Goal: Task Accomplishment & Management: Use online tool/utility

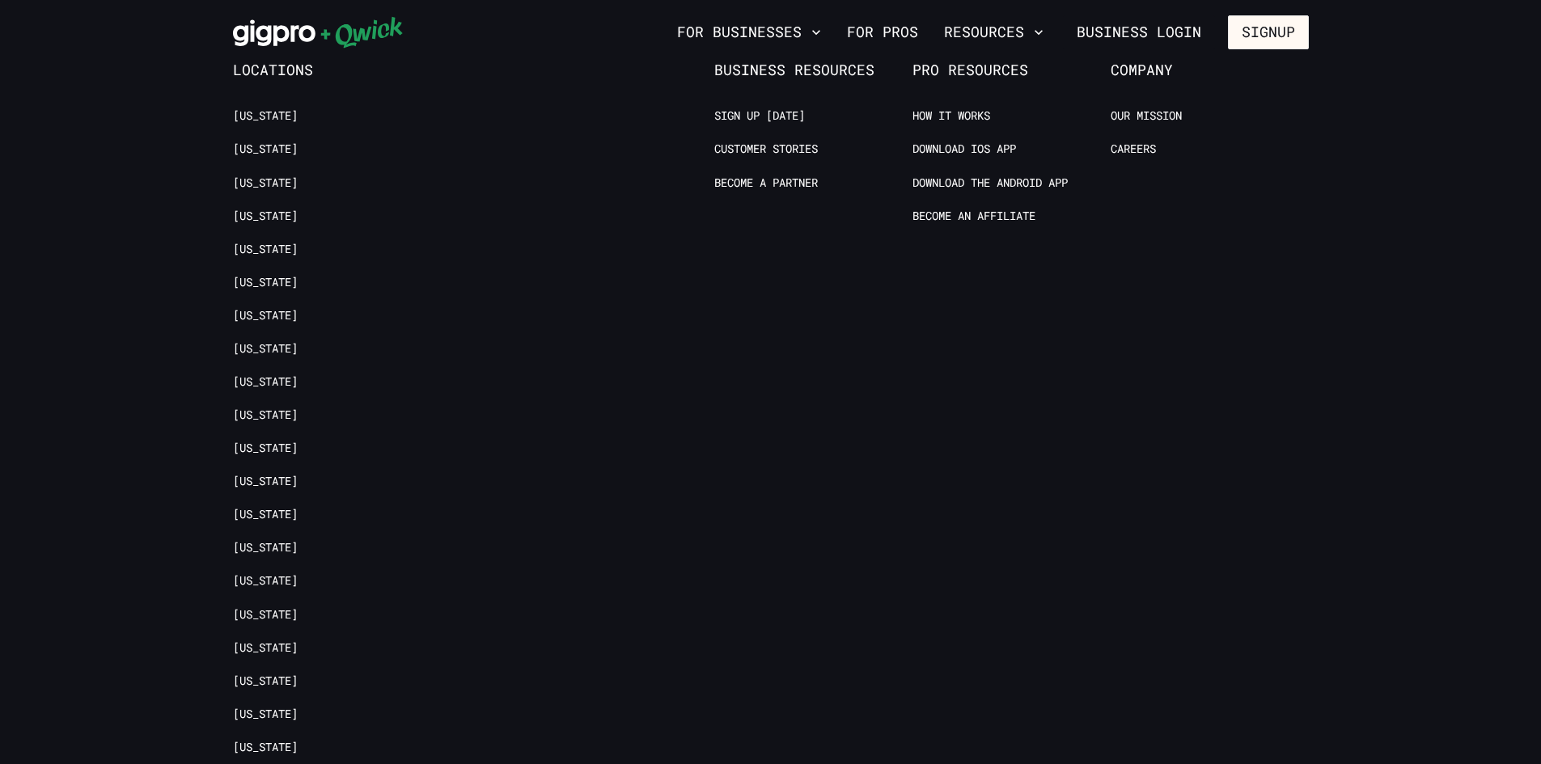
scroll to position [3398, 0]
click at [272, 308] on link "[US_STATE]" at bounding box center [265, 315] width 65 height 15
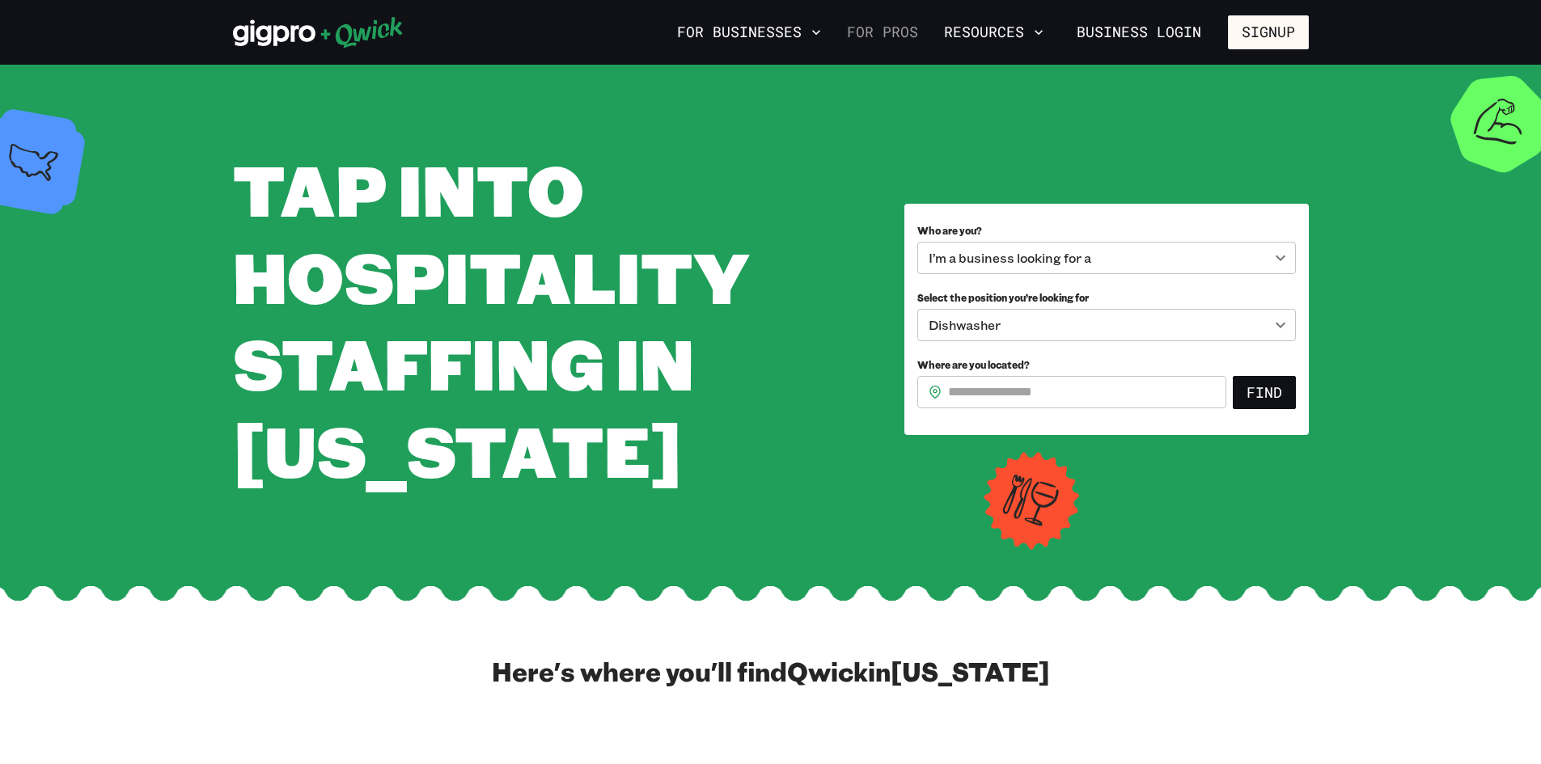
click at [901, 33] on link "For Pros" at bounding box center [882, 33] width 84 height 28
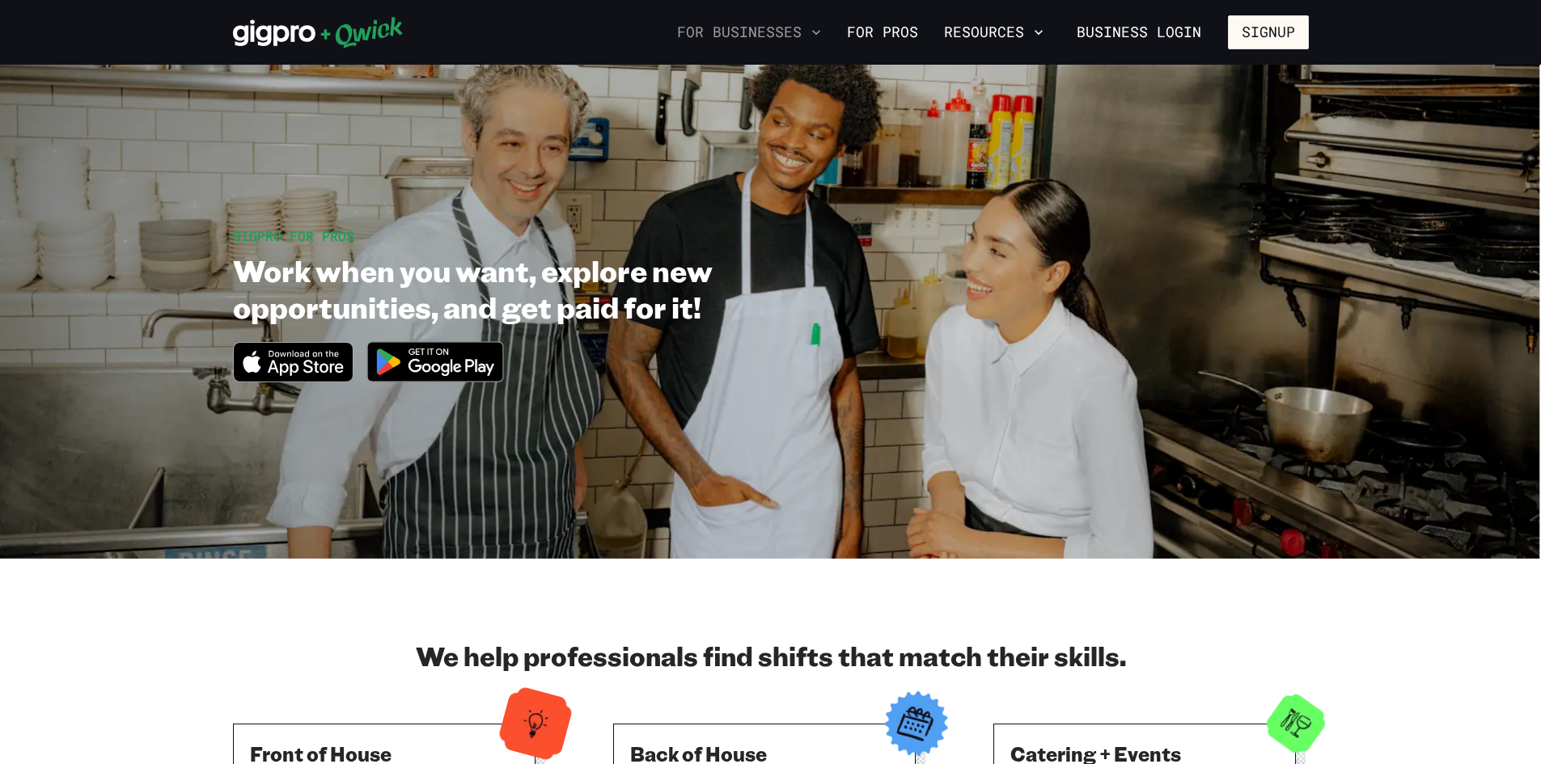
click at [798, 32] on button "For Businesses" at bounding box center [749, 33] width 157 height 28
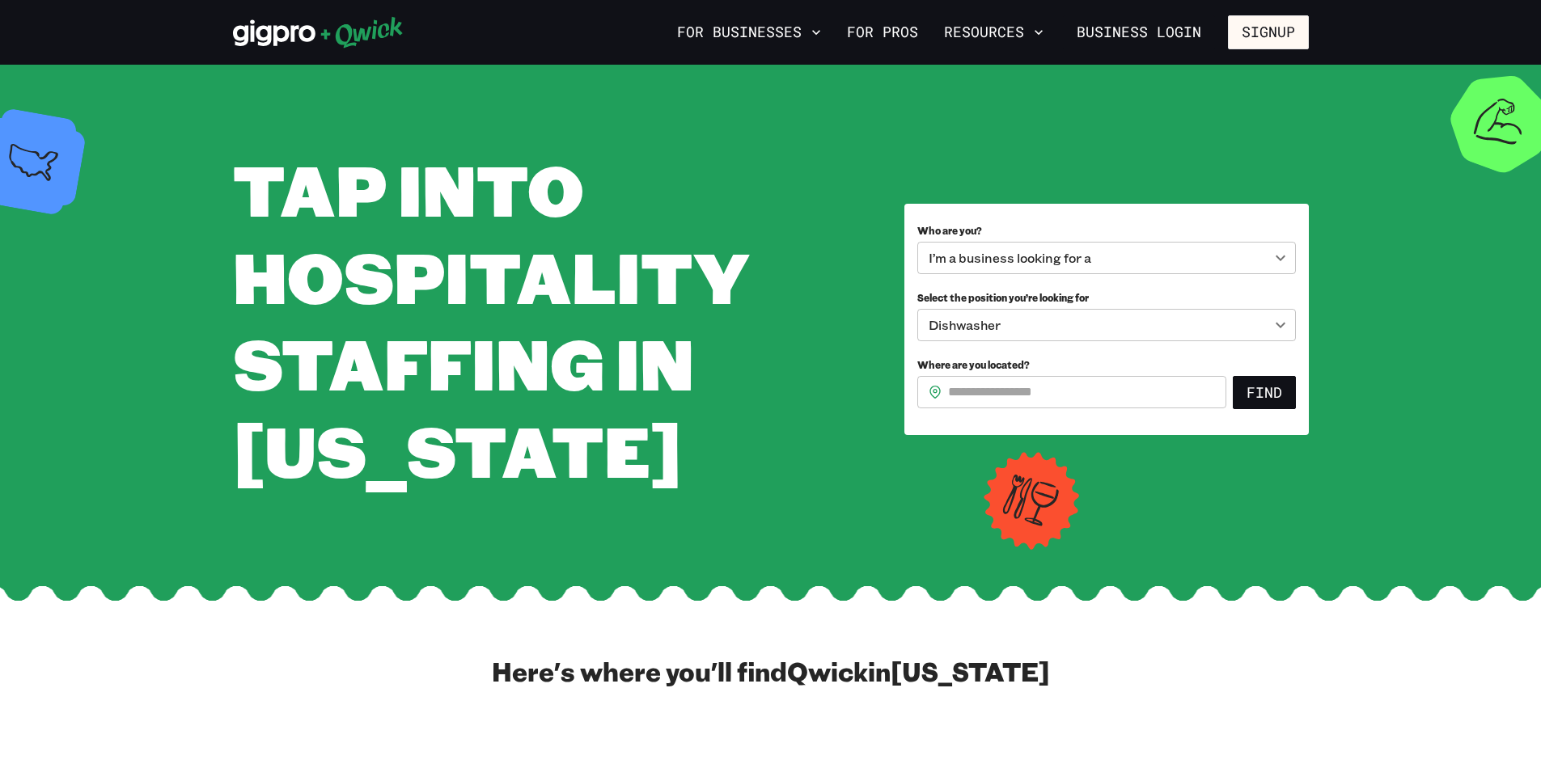
scroll to position [3398, 0]
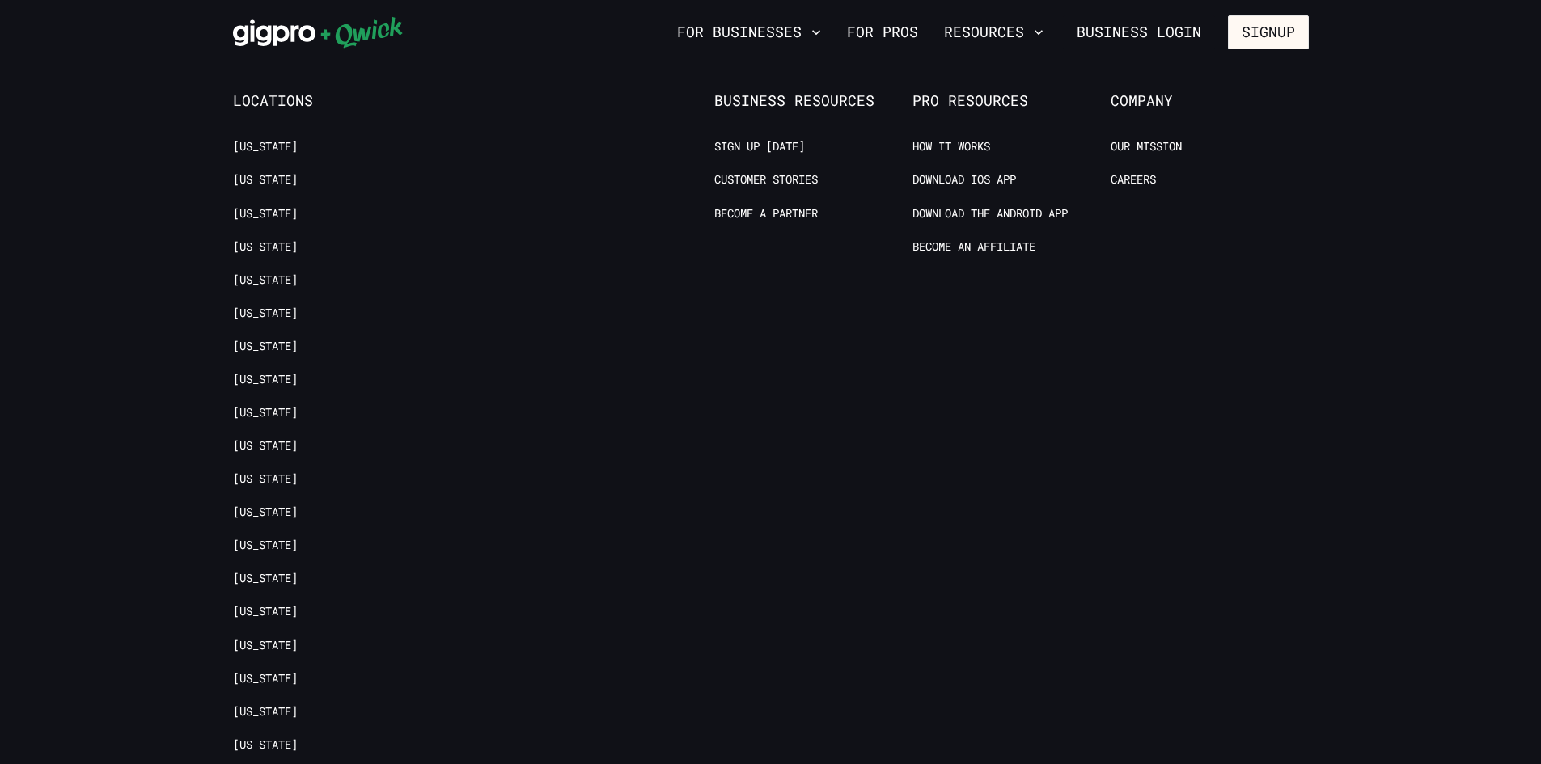
scroll to position [3317, 0]
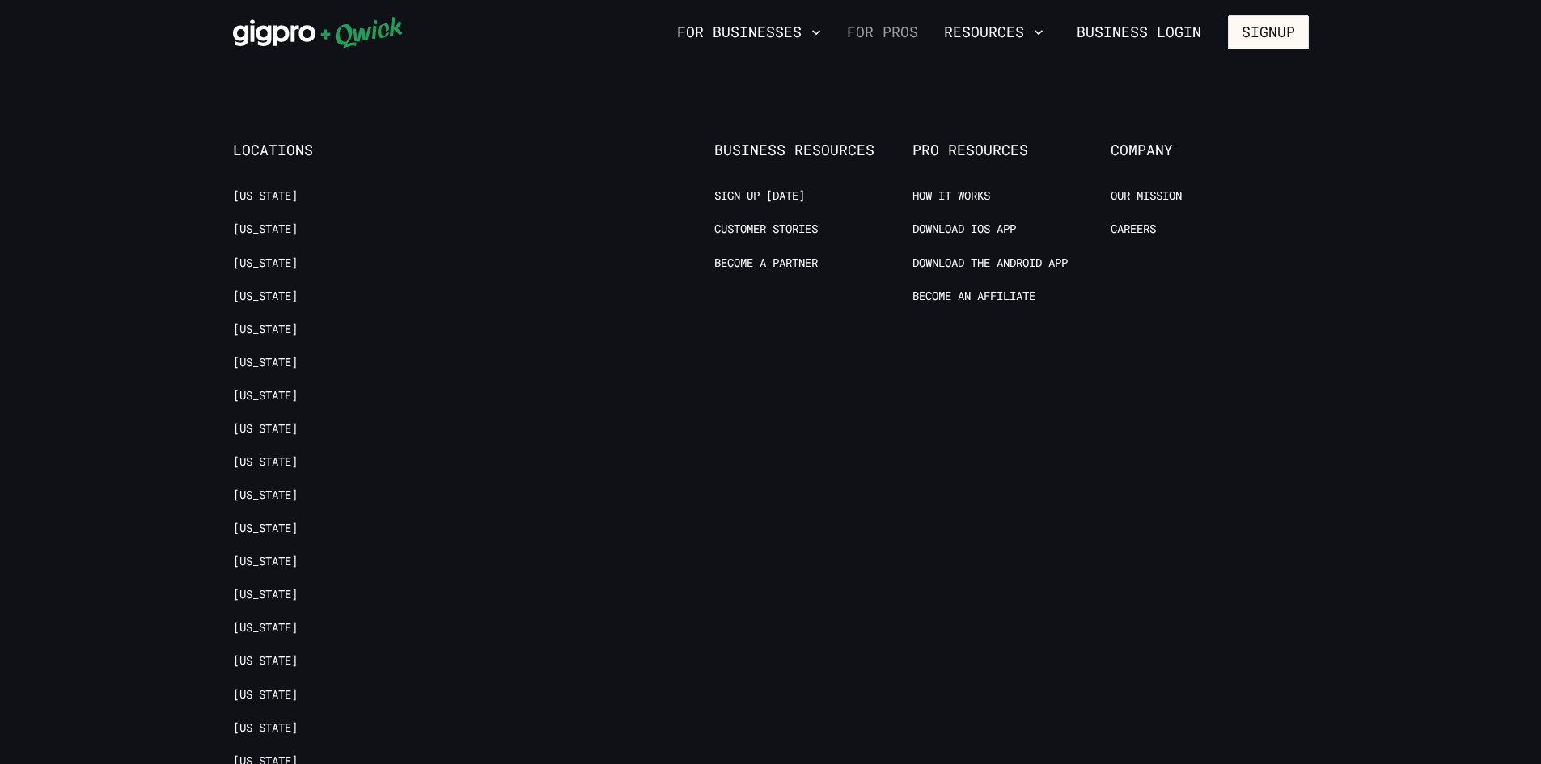
click at [861, 27] on link "For Pros" at bounding box center [882, 33] width 84 height 28
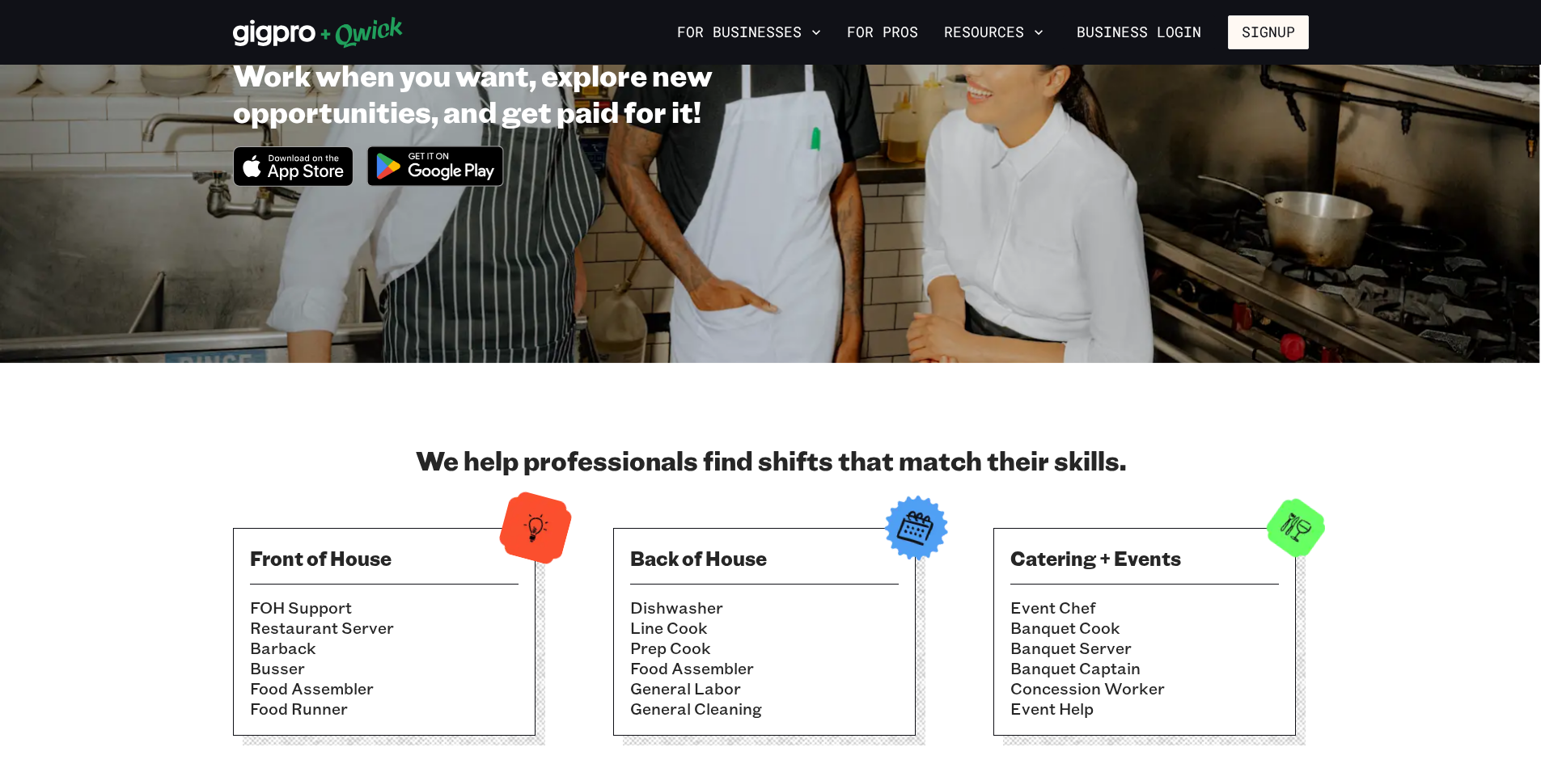
scroll to position [324, 0]
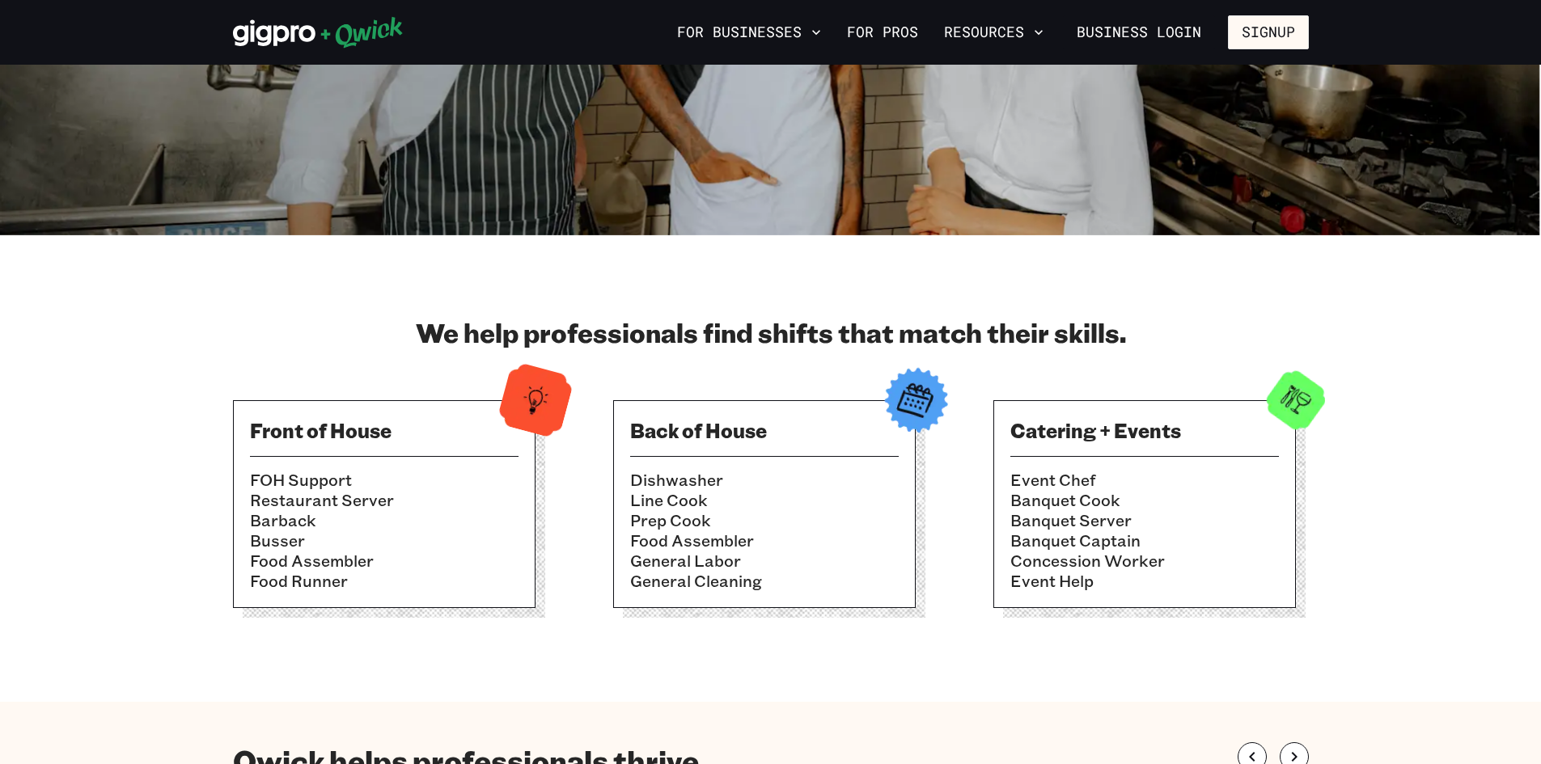
click at [786, 465] on div "Back of House Dishwasher Line Cook Prep Cook Food Assembler General Labor Gener…" at bounding box center [764, 504] width 303 height 208
click at [896, 408] on img at bounding box center [915, 400] width 79 height 79
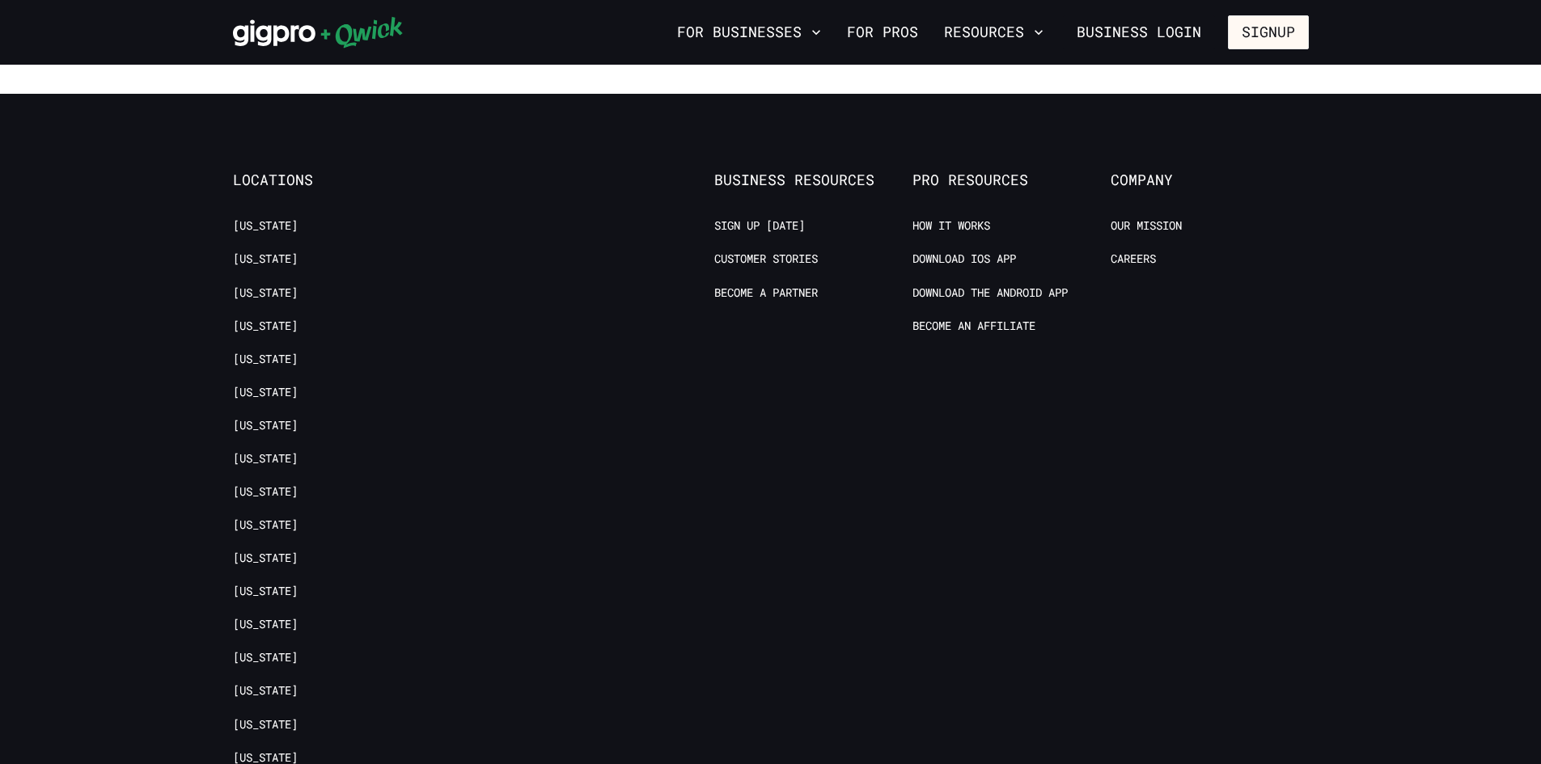
scroll to position [3316, 0]
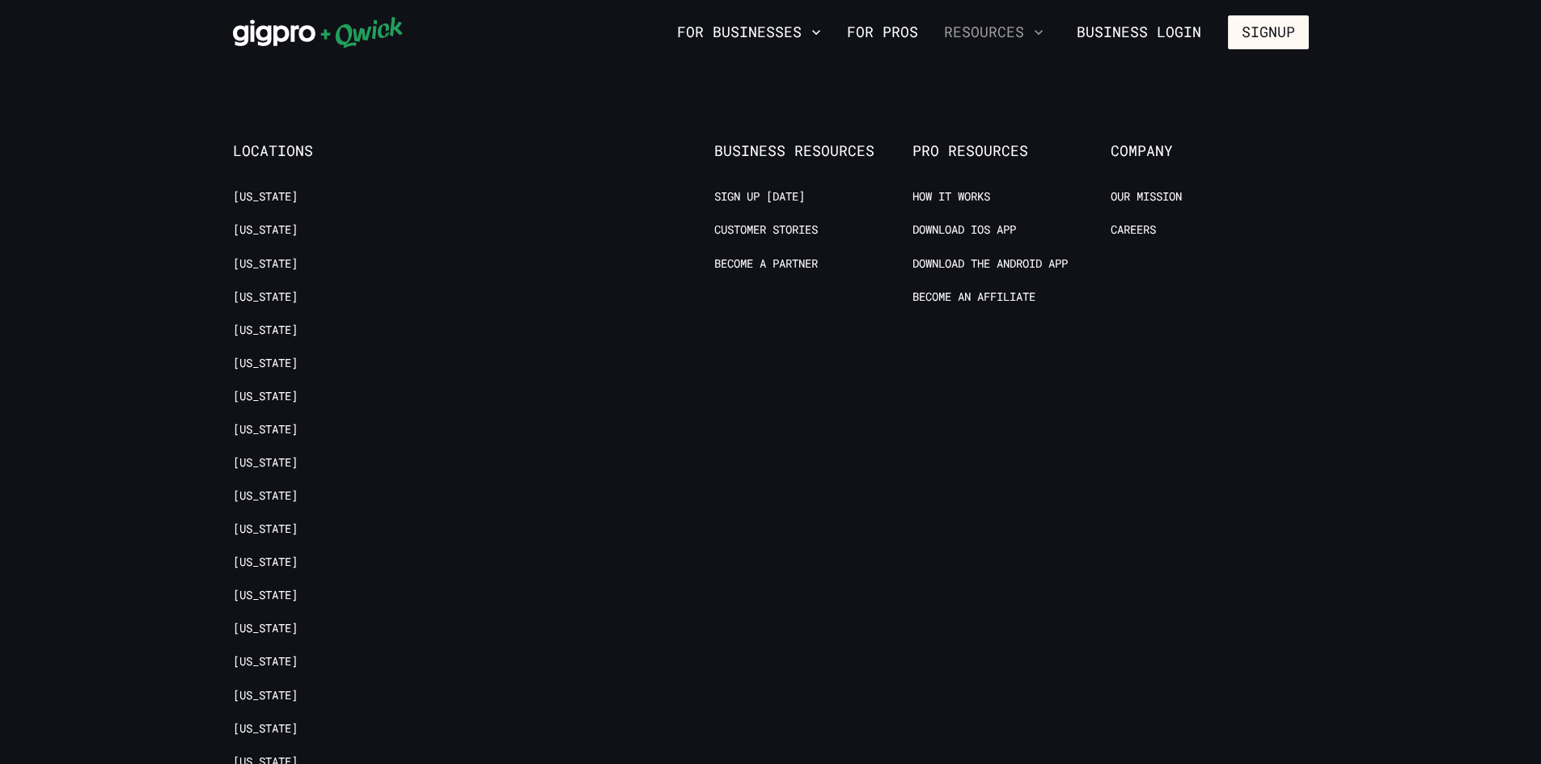
click at [988, 28] on button "Resources" at bounding box center [994, 33] width 112 height 28
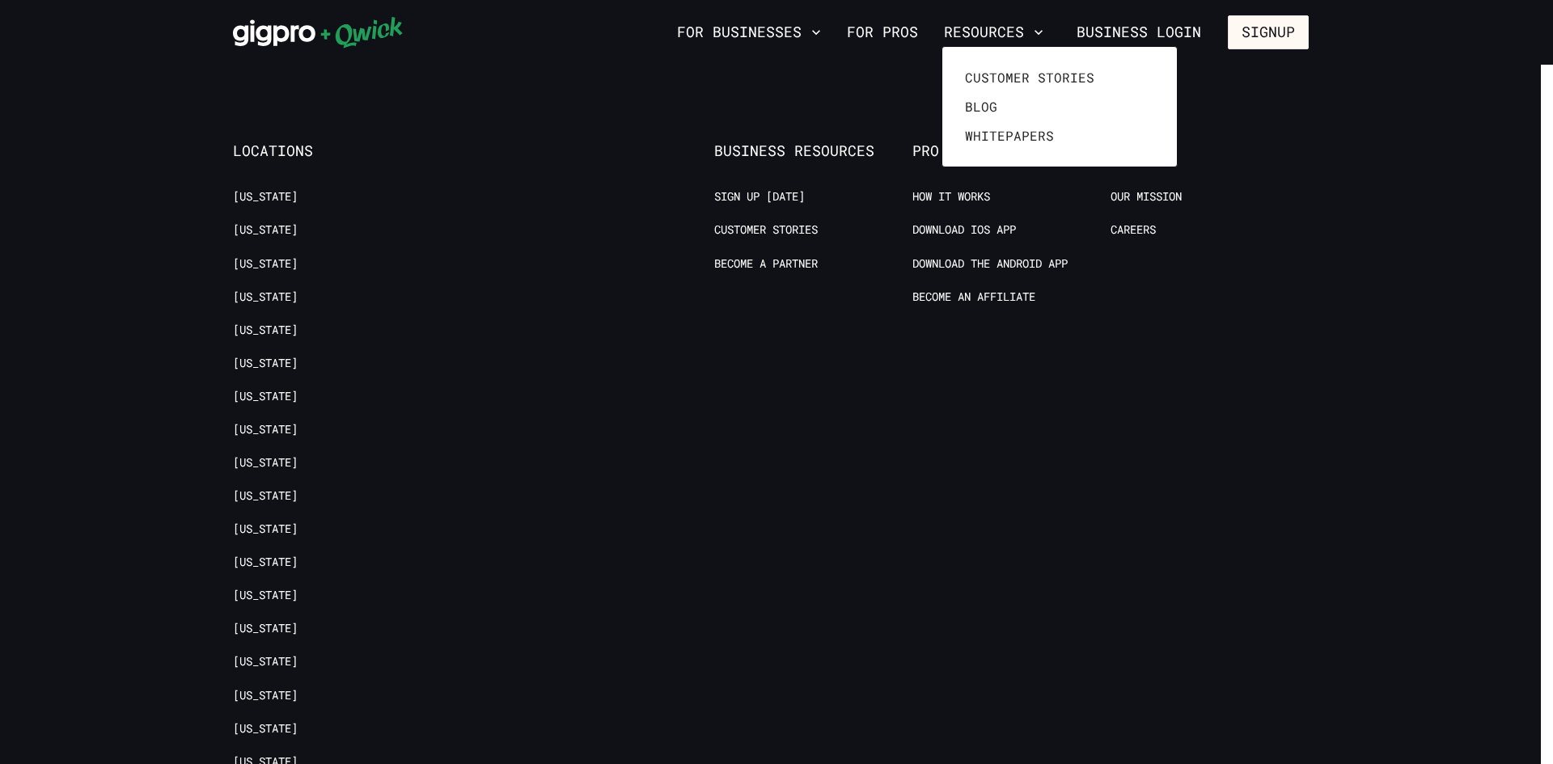
click at [887, 27] on div at bounding box center [776, 382] width 1553 height 764
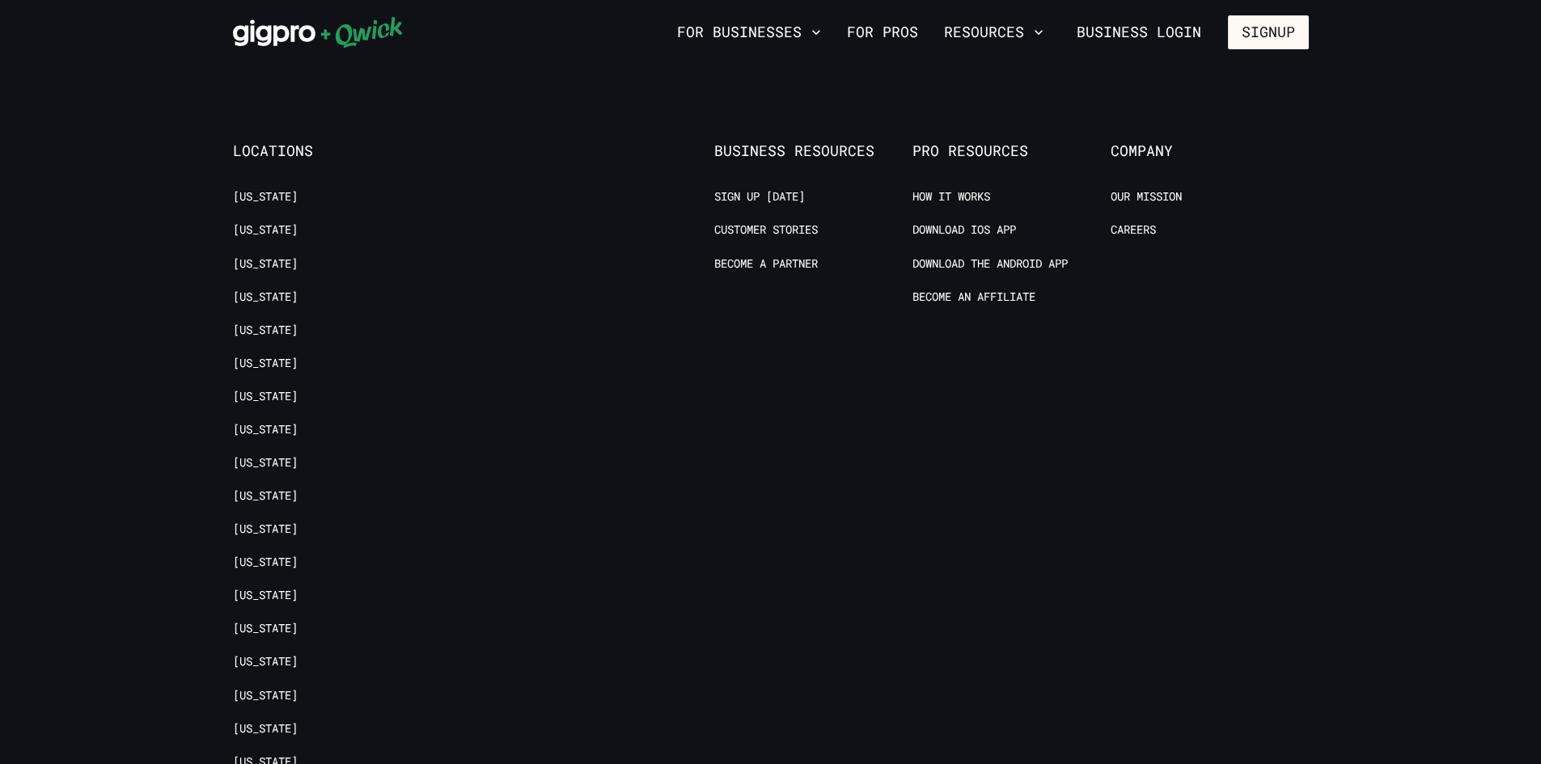
click at [887, 27] on link "For Pros" at bounding box center [882, 33] width 84 height 28
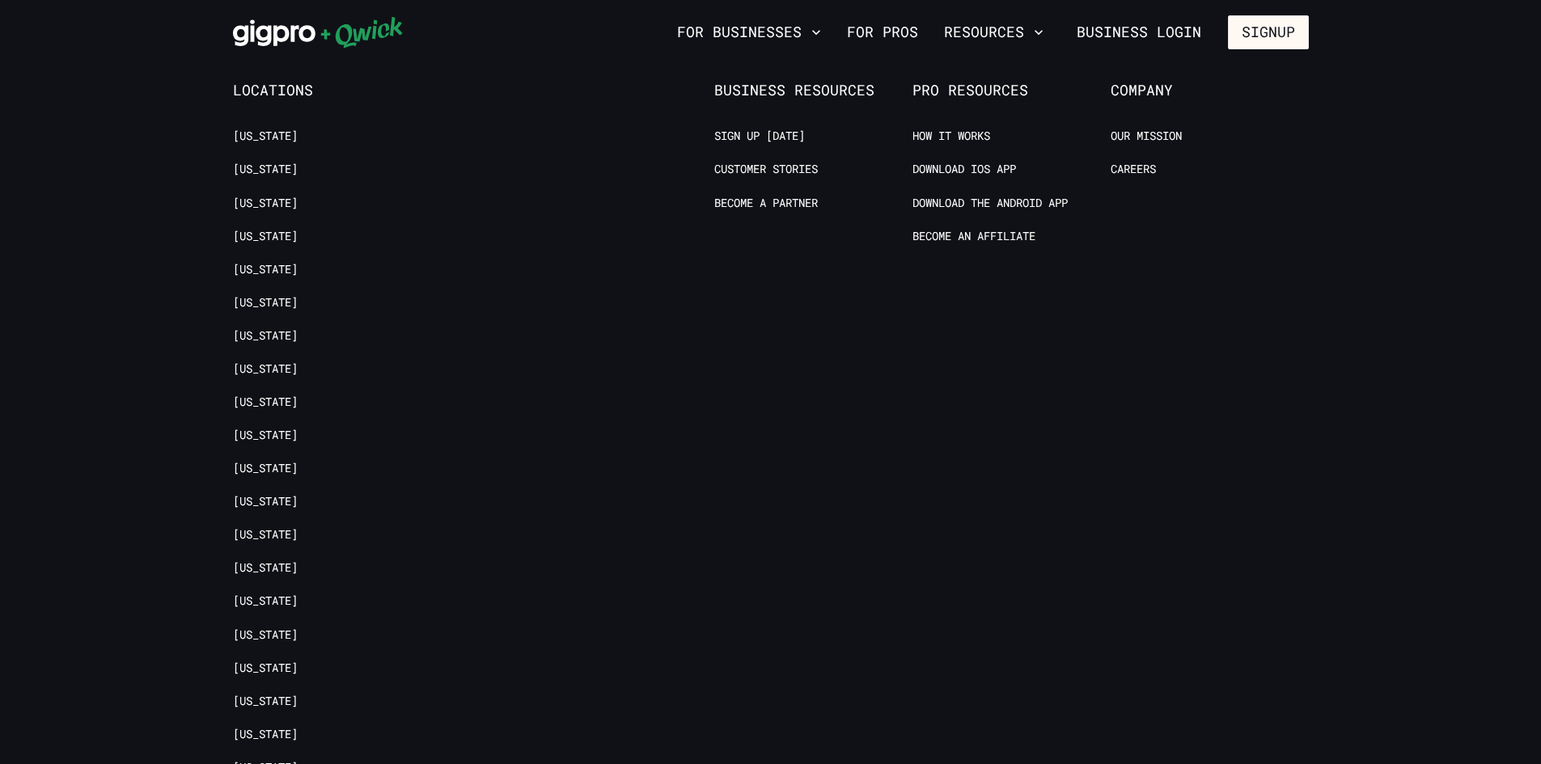
scroll to position [3397, 0]
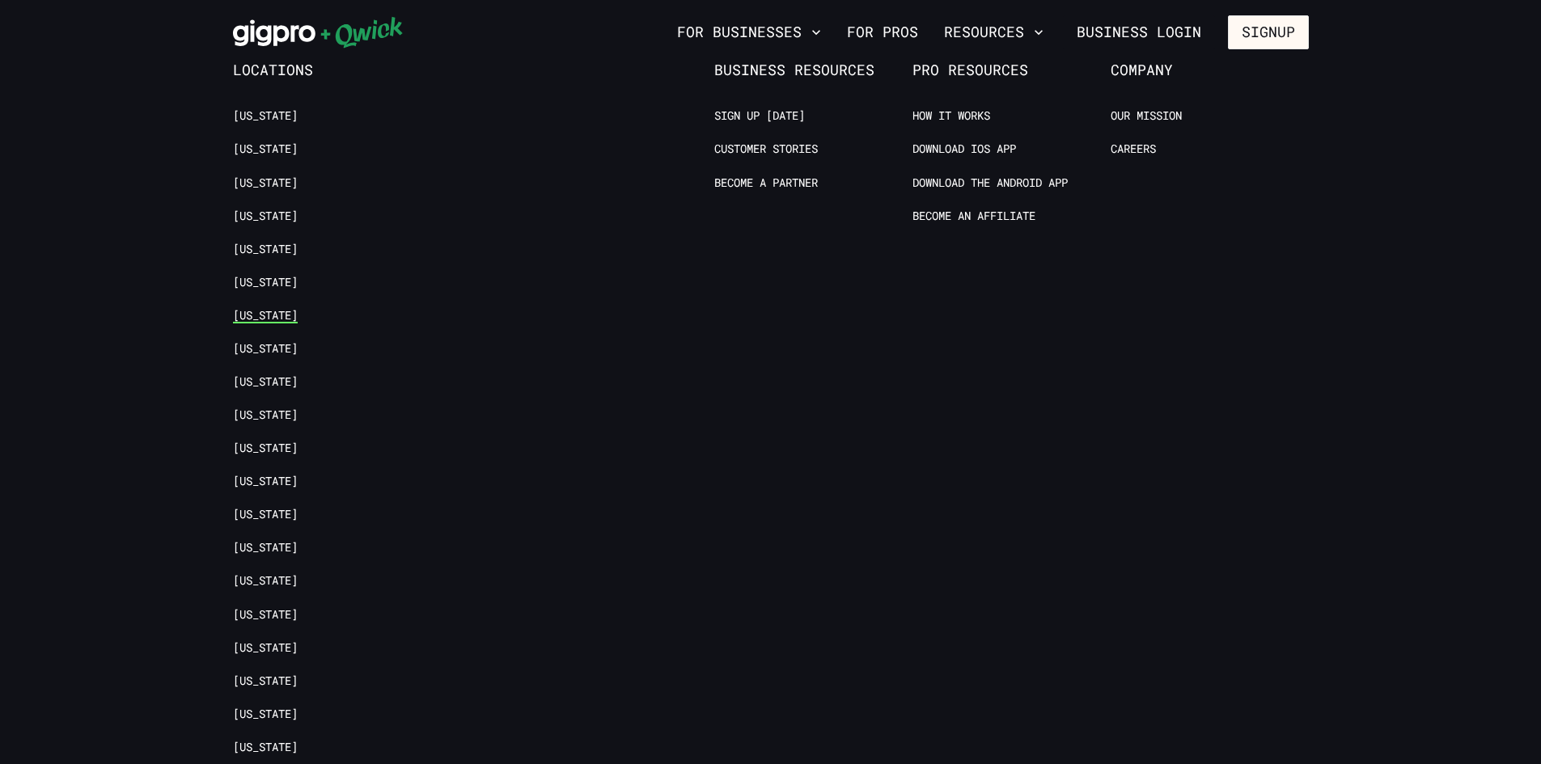
click at [234, 308] on link "[US_STATE]" at bounding box center [265, 315] width 65 height 15
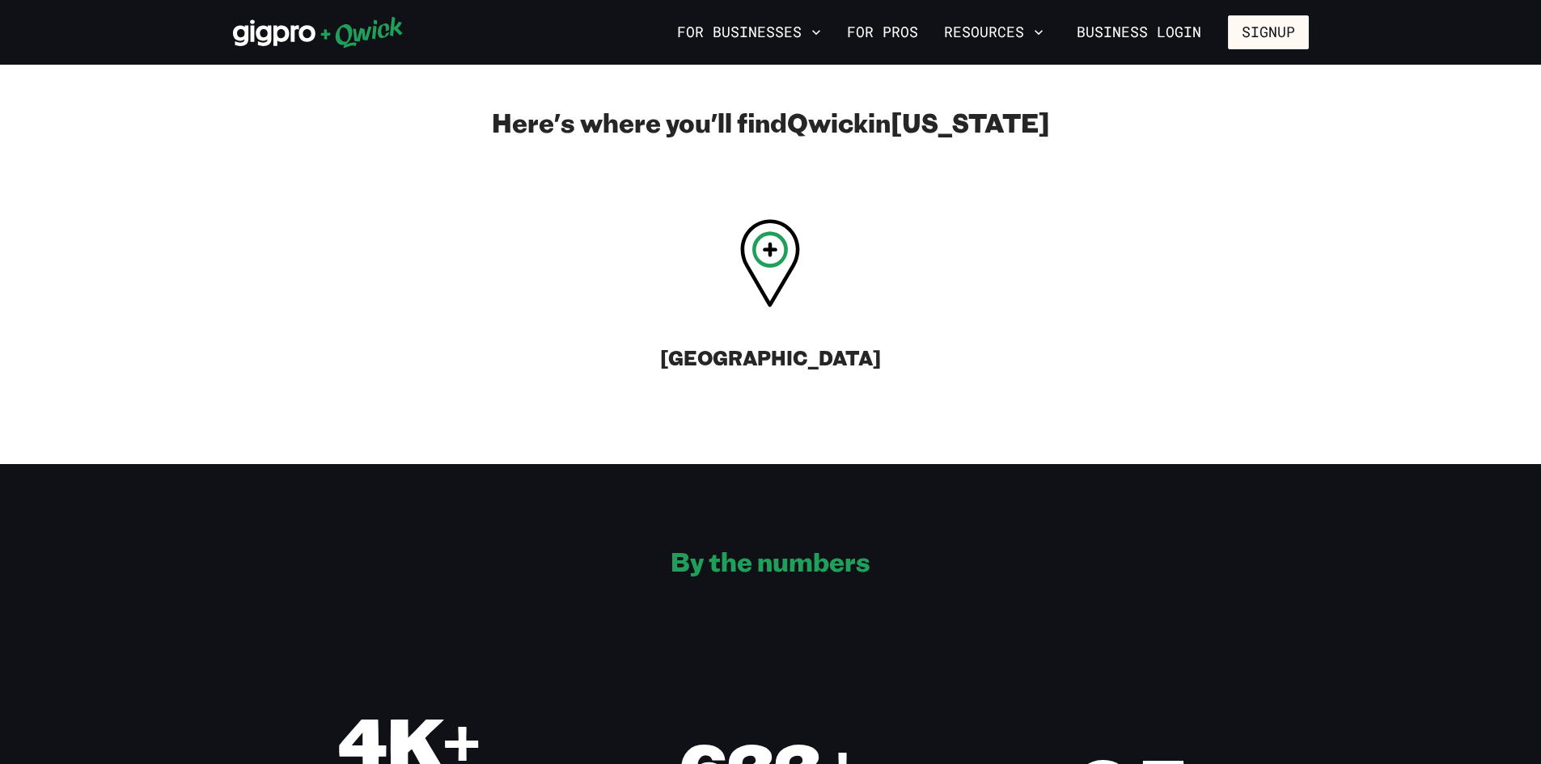
scroll to position [566, 0]
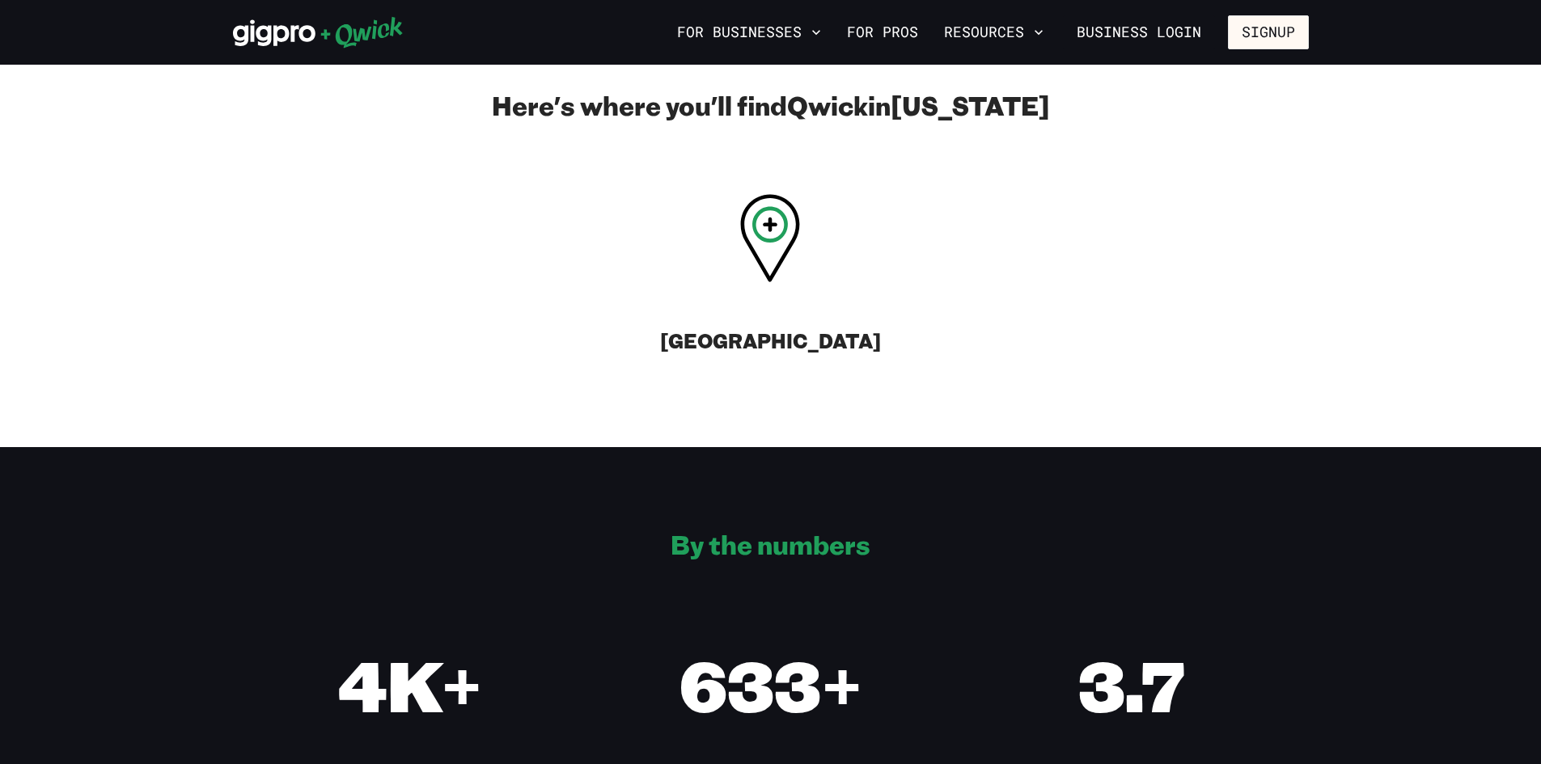
click at [779, 239] on icon at bounding box center [771, 225] width 36 height 36
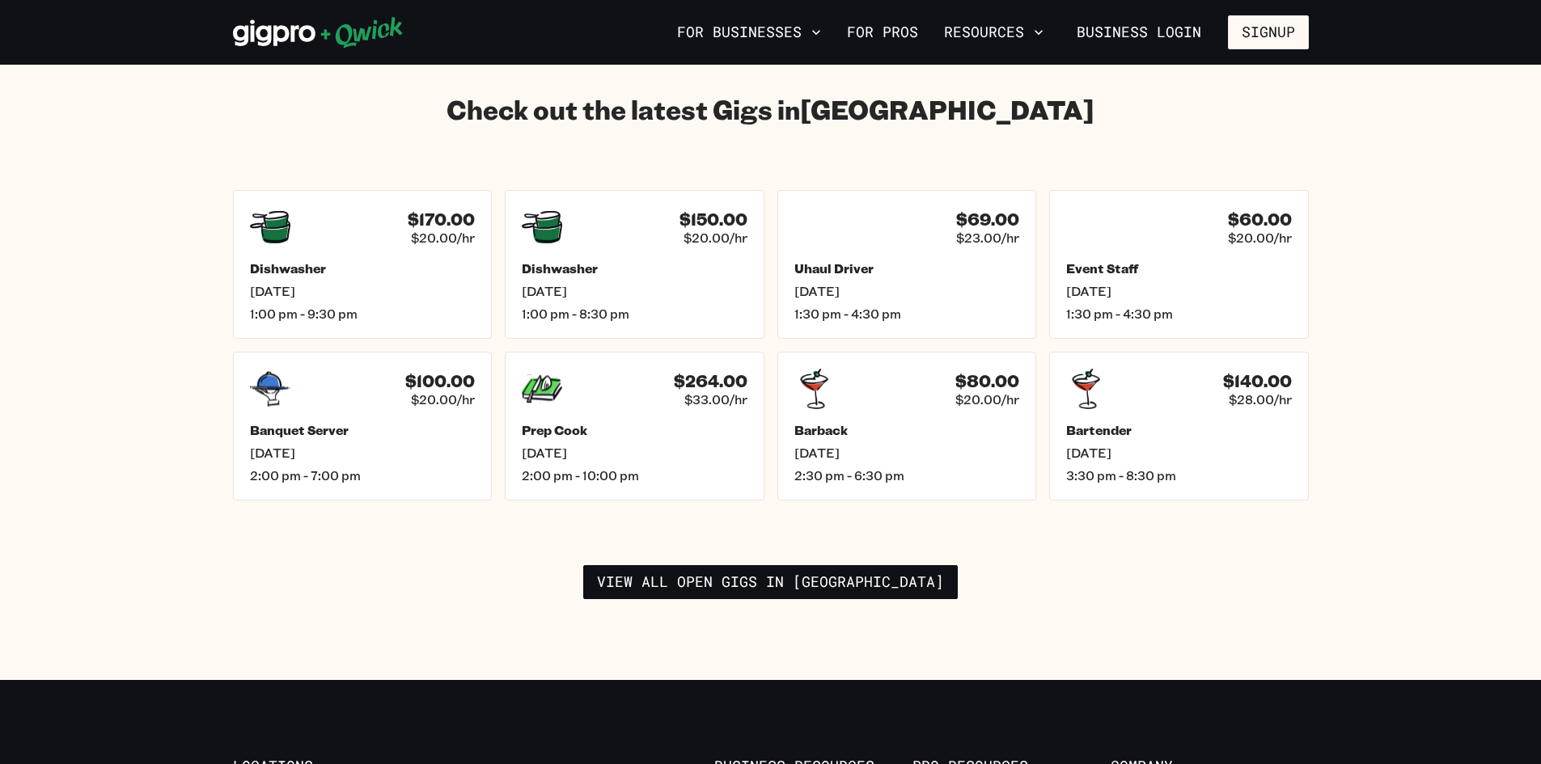
scroll to position [2265, 0]
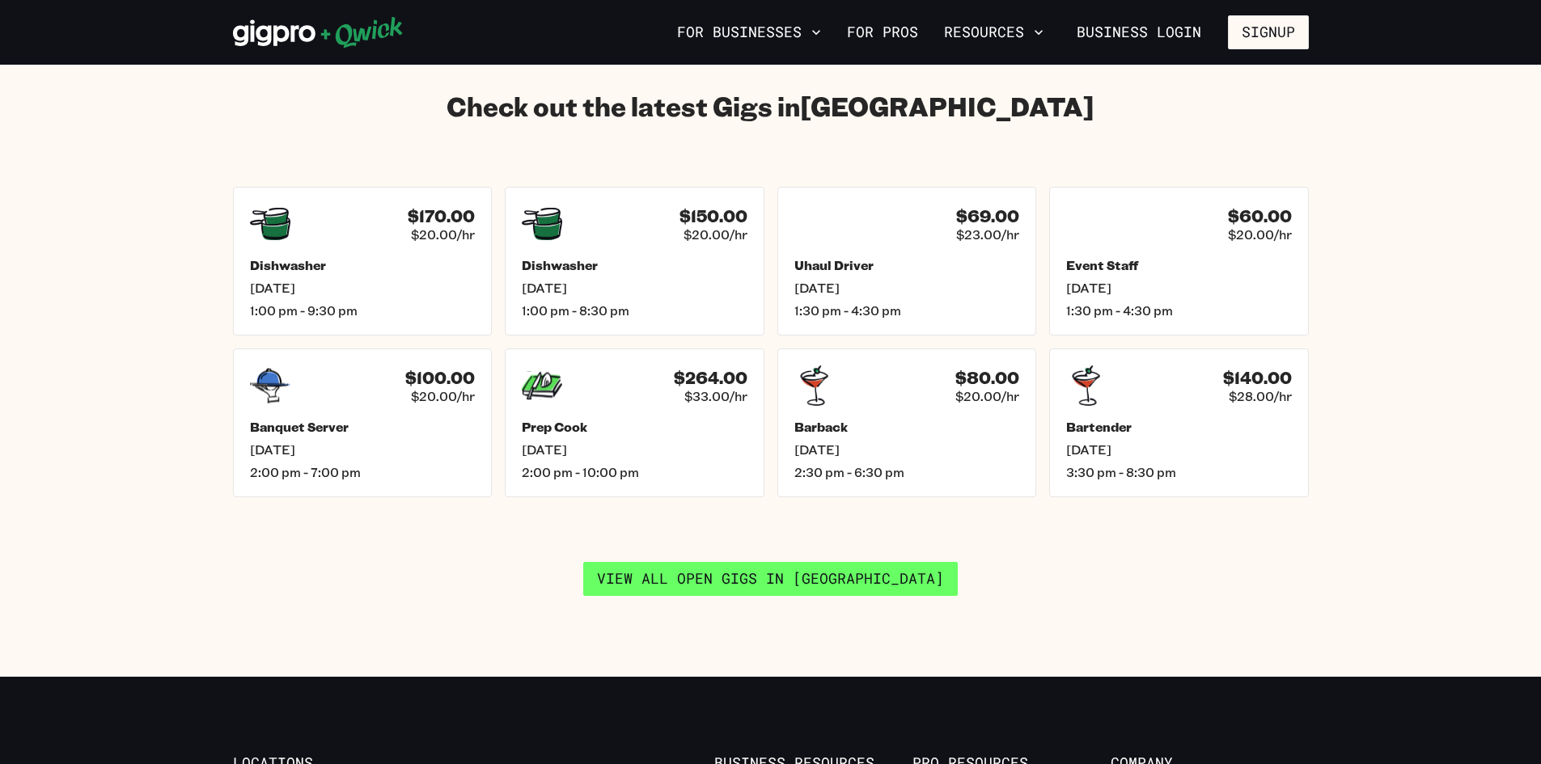
click at [800, 562] on link "View all open gigs in Chicago" at bounding box center [770, 579] width 375 height 34
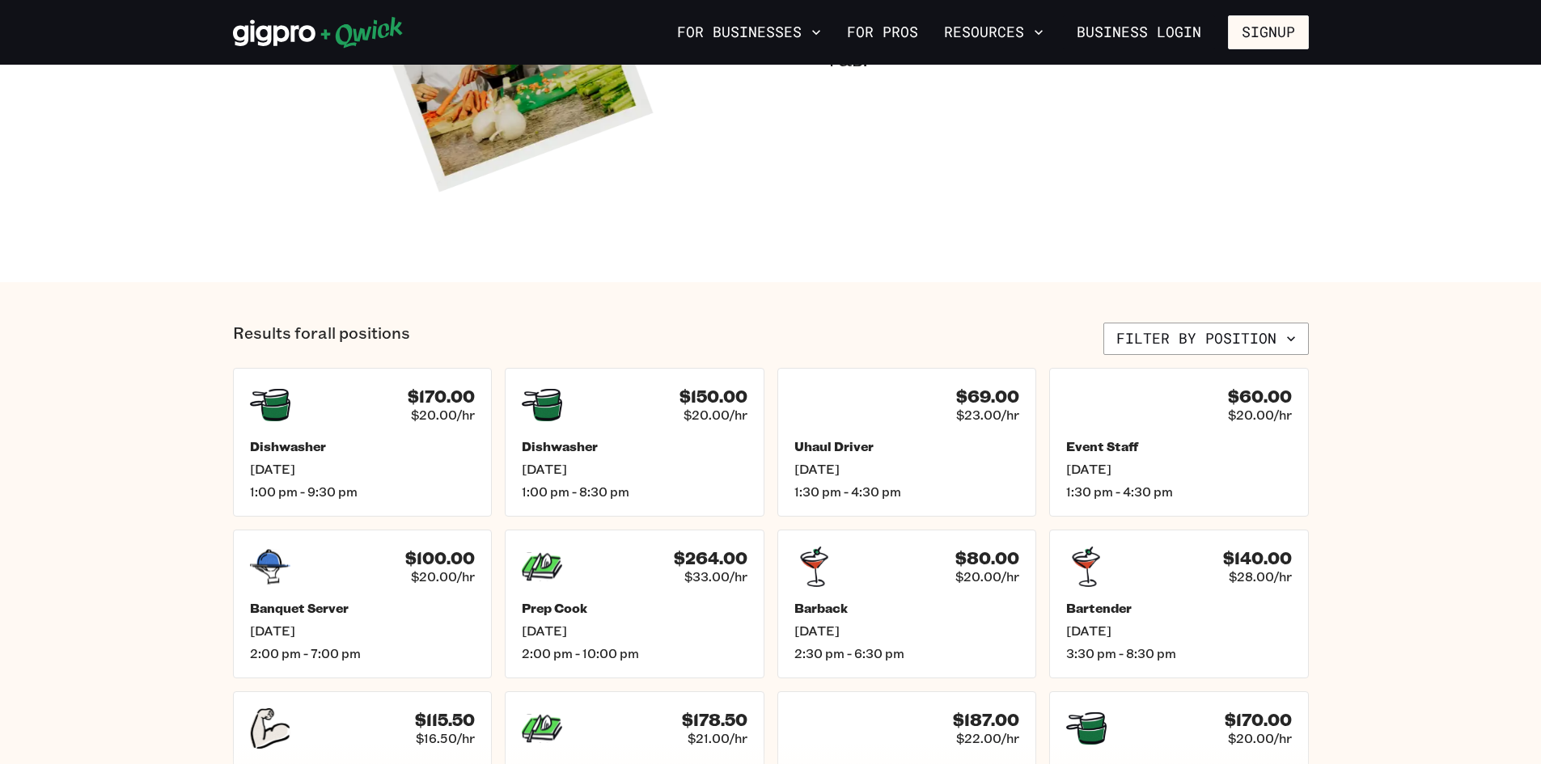
scroll to position [566, 0]
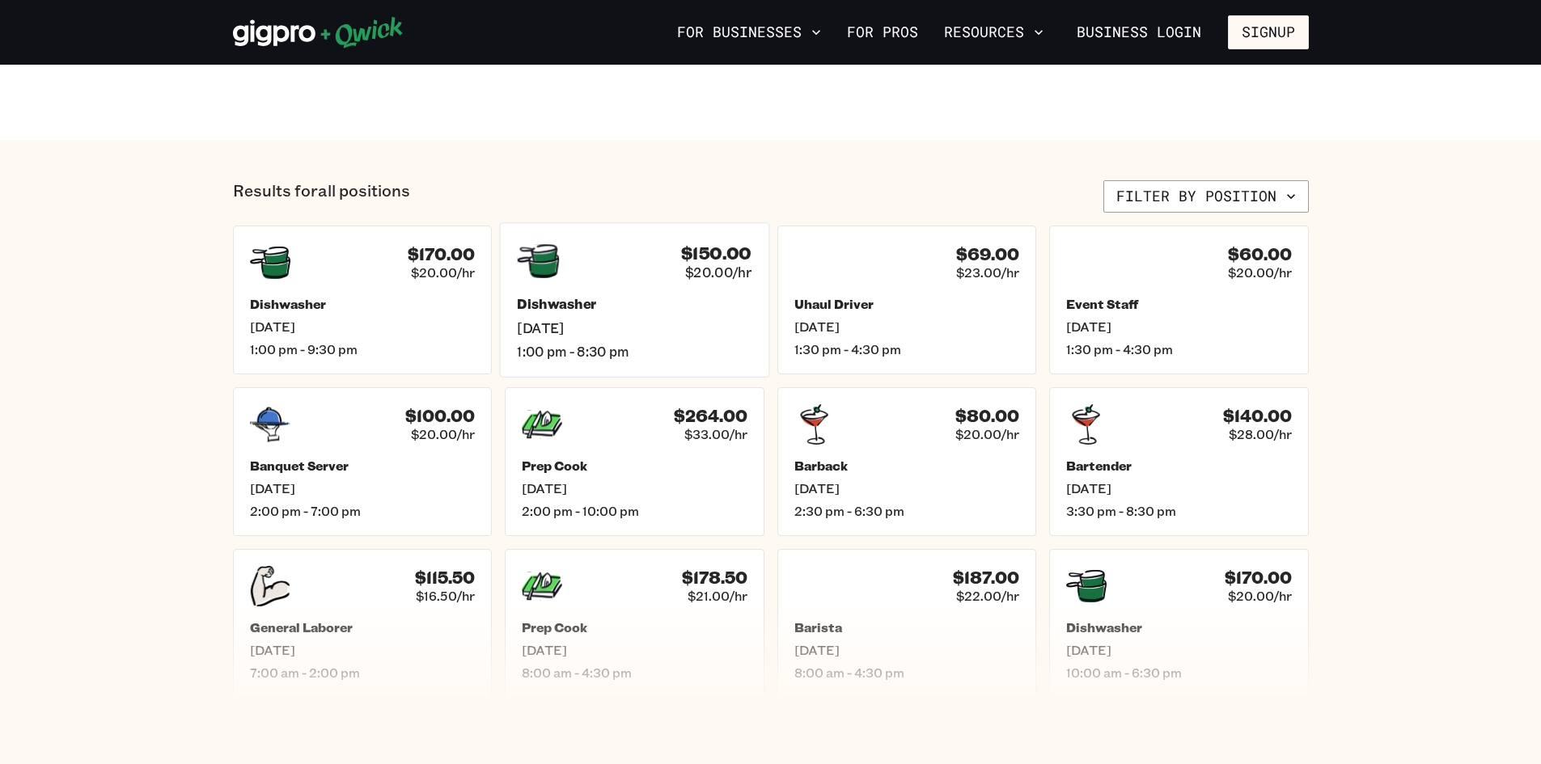
click at [563, 343] on span "1:00 pm - 8:30 pm" at bounding box center [634, 351] width 235 height 17
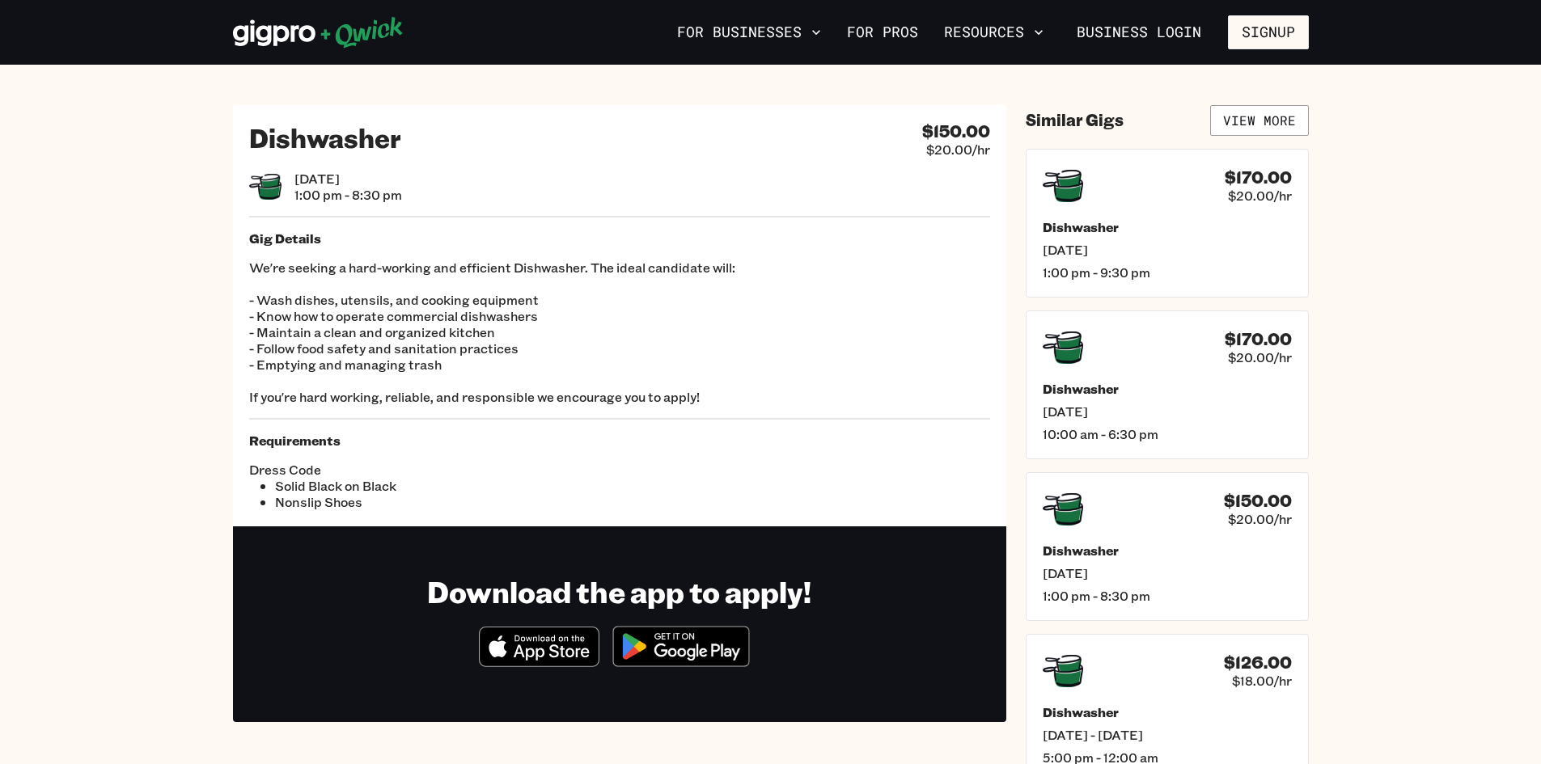
click at [426, 253] on div "Gig Details We're seeking a hard-working and efficient Dishwasher. The ideal ca…" at bounding box center [619, 318] width 741 height 175
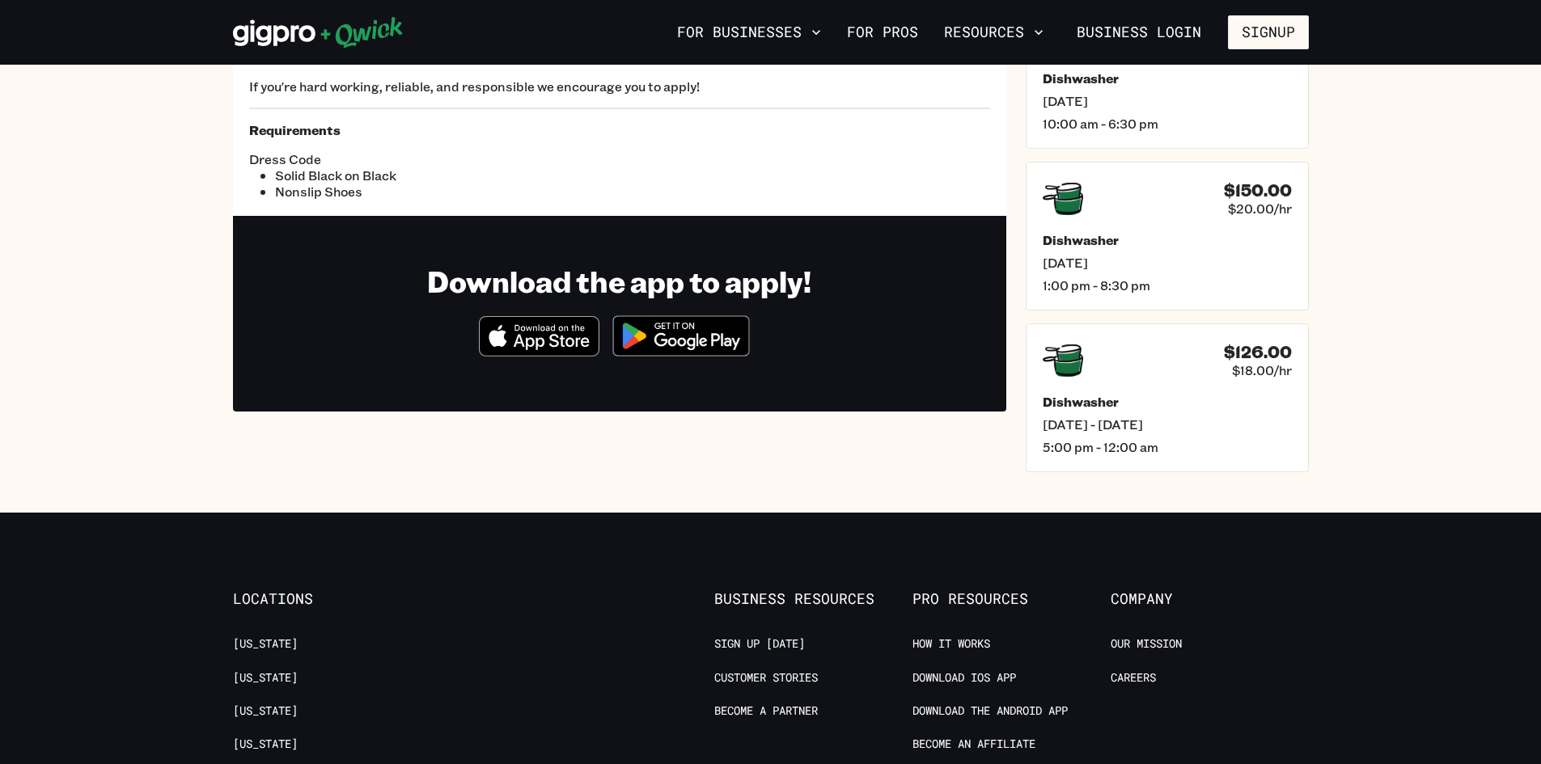
scroll to position [404, 0]
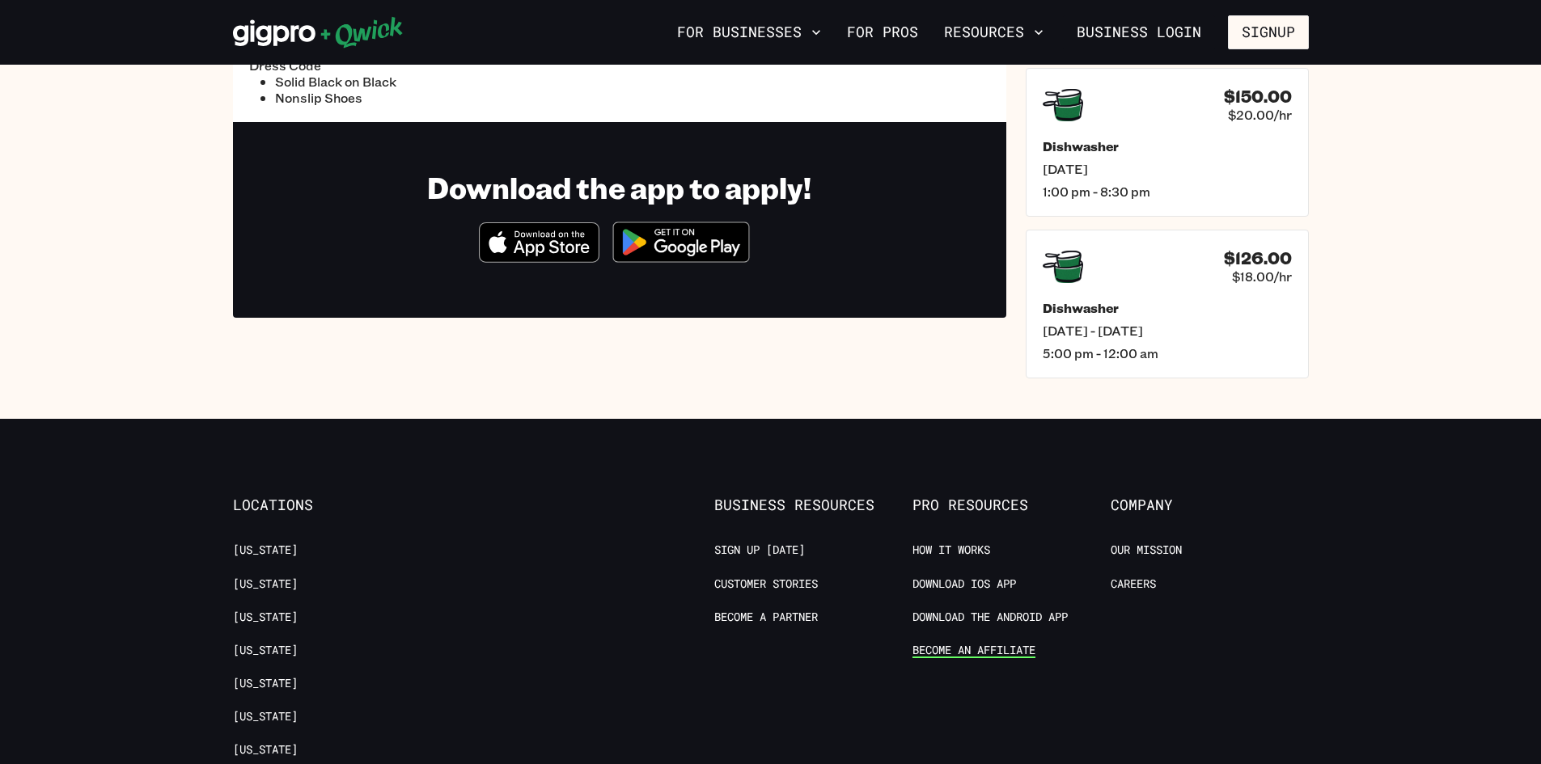
click at [985, 651] on link "Become an Affiliate" at bounding box center [973, 650] width 123 height 15
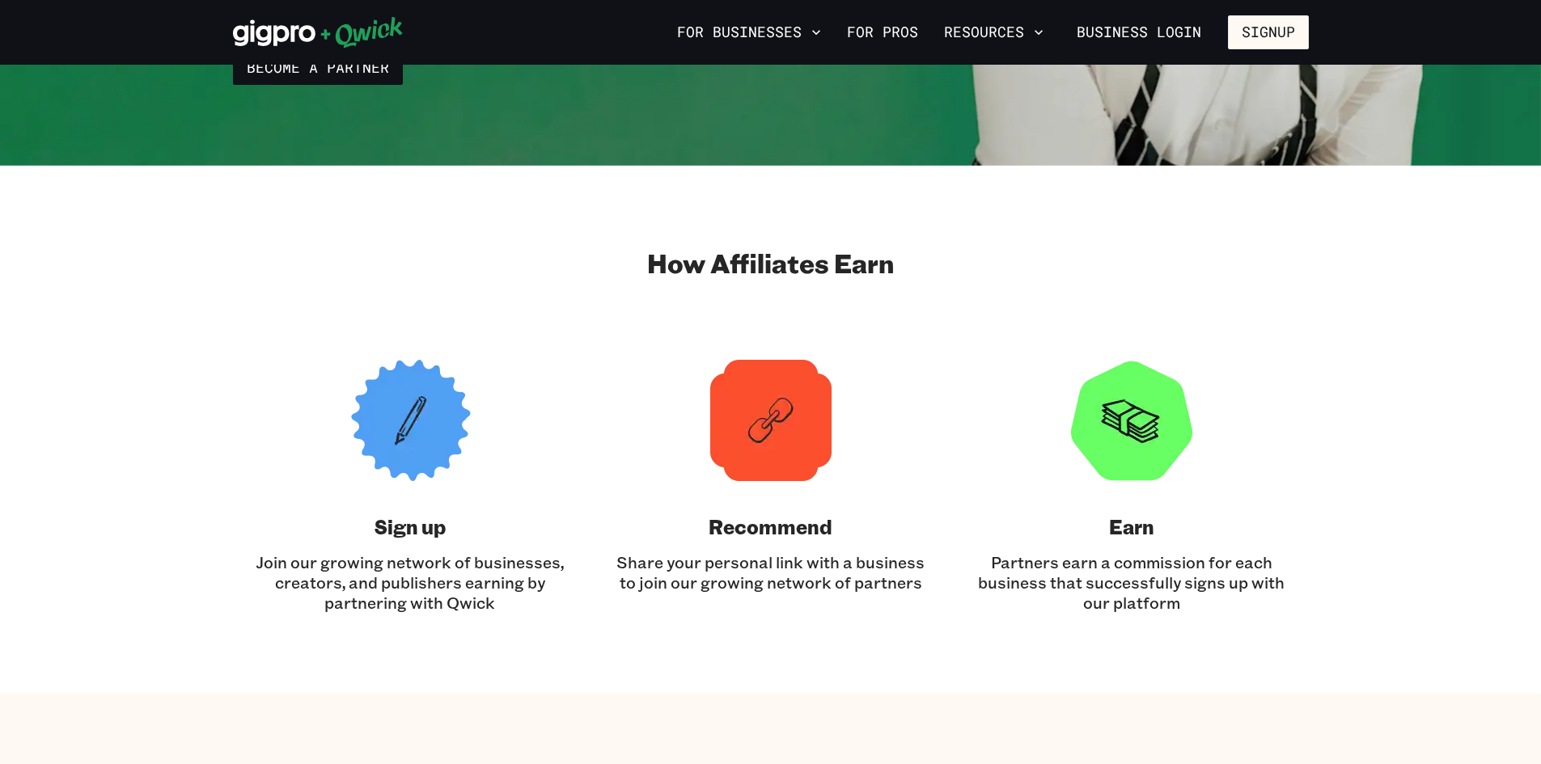
scroll to position [404, 0]
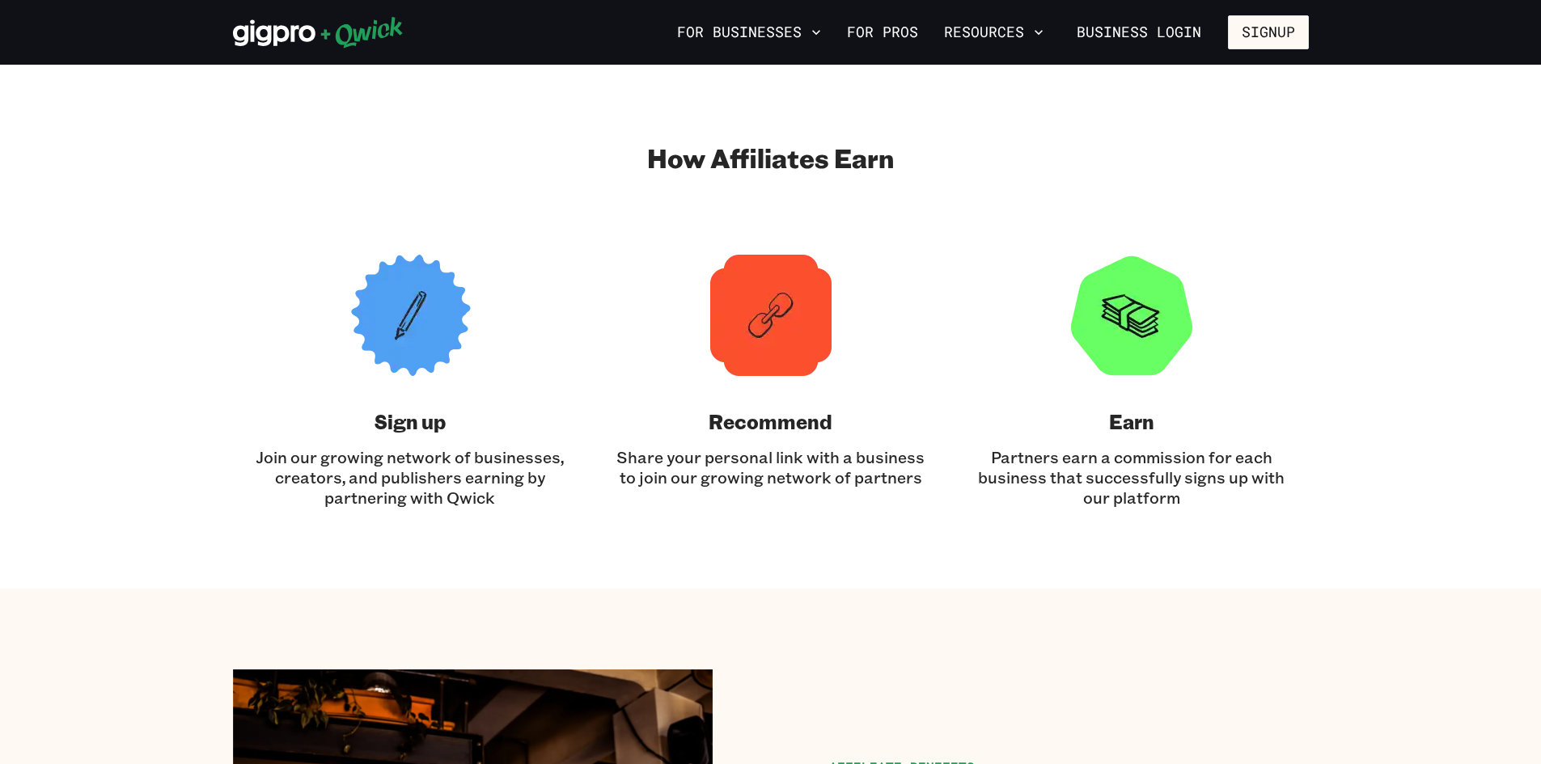
click at [771, 328] on img at bounding box center [770, 315] width 121 height 121
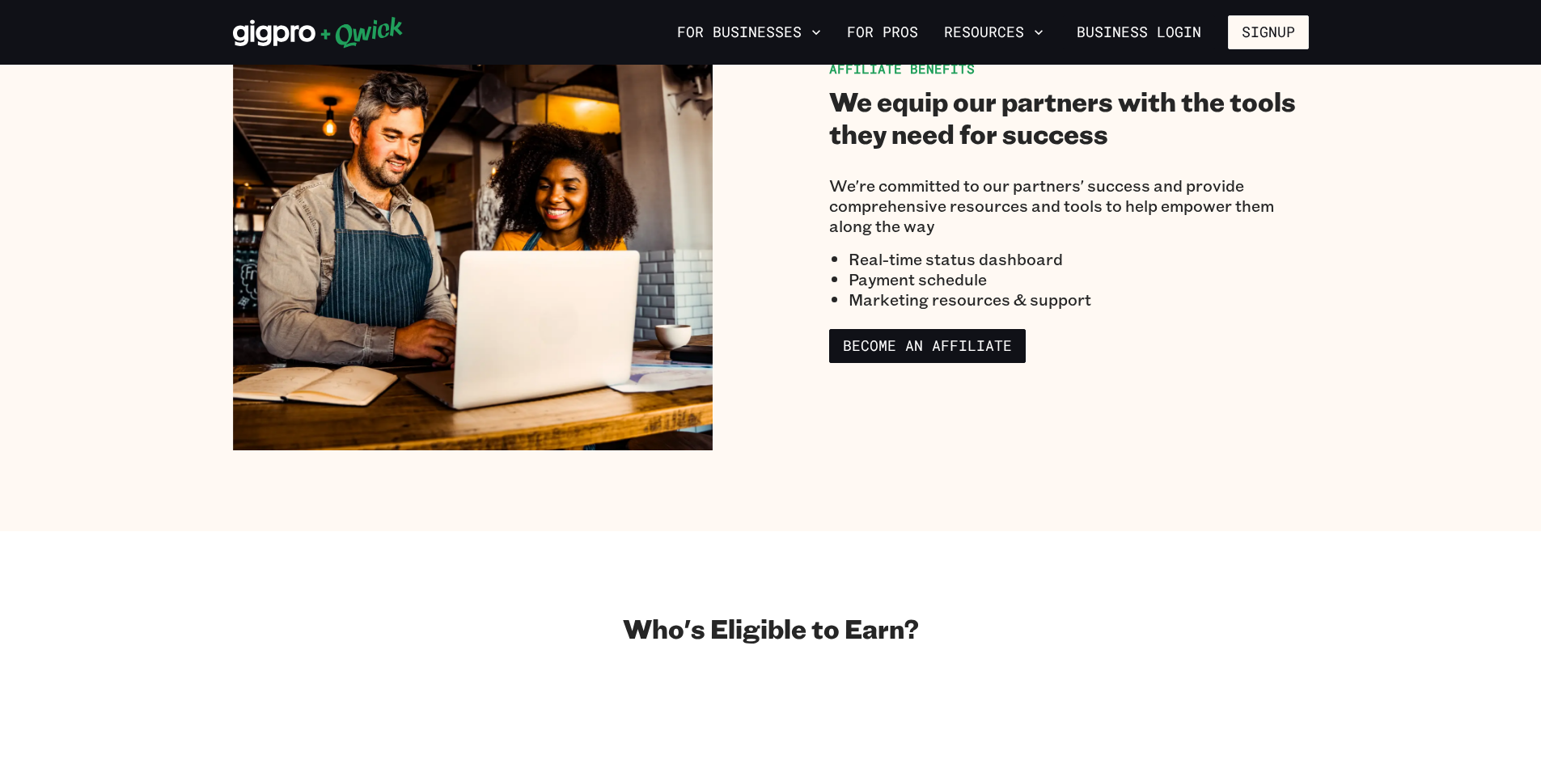
scroll to position [1132, 0]
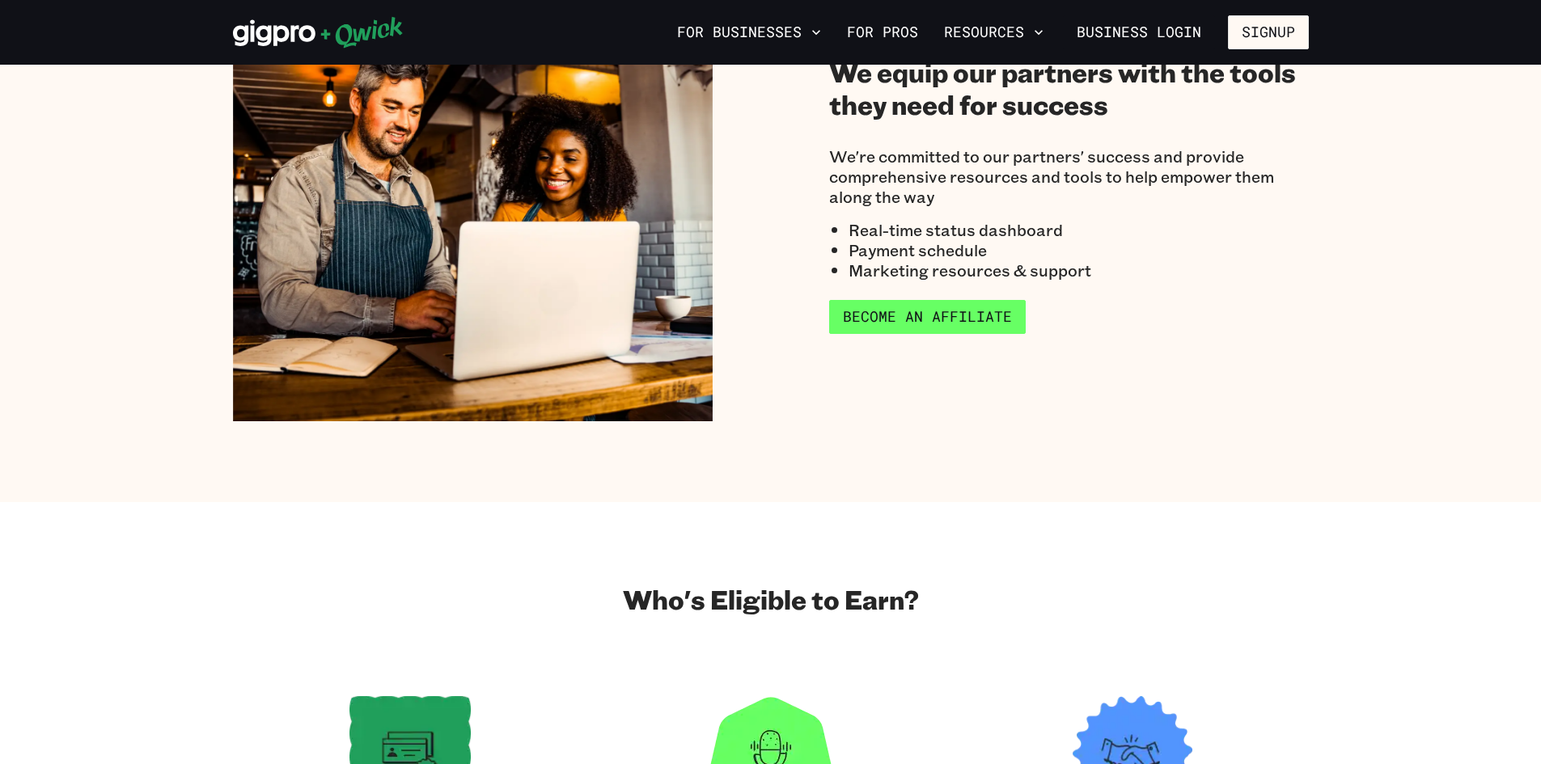
click at [877, 331] on link "Become an Affiliate" at bounding box center [927, 317] width 197 height 34
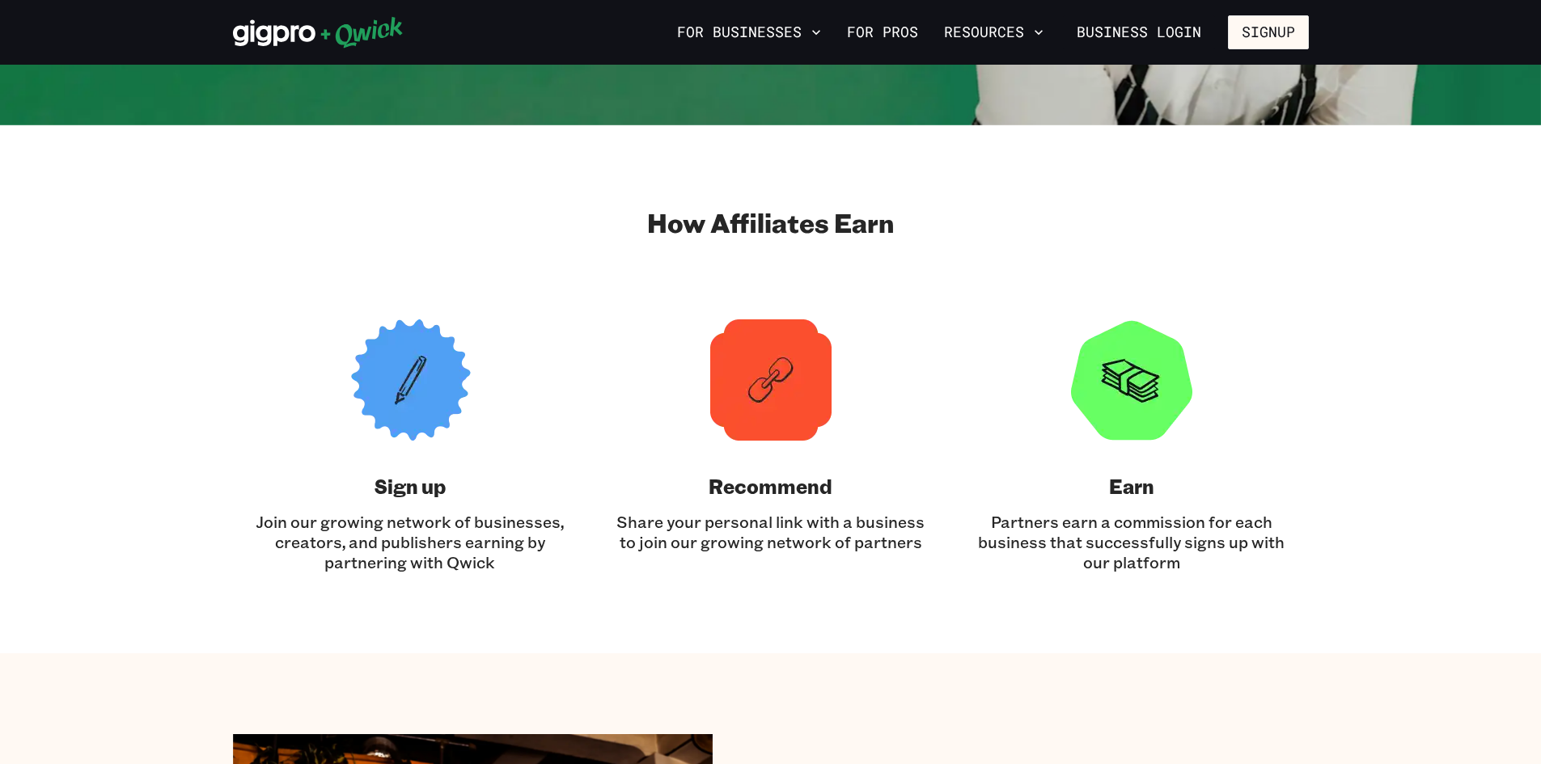
scroll to position [324, 0]
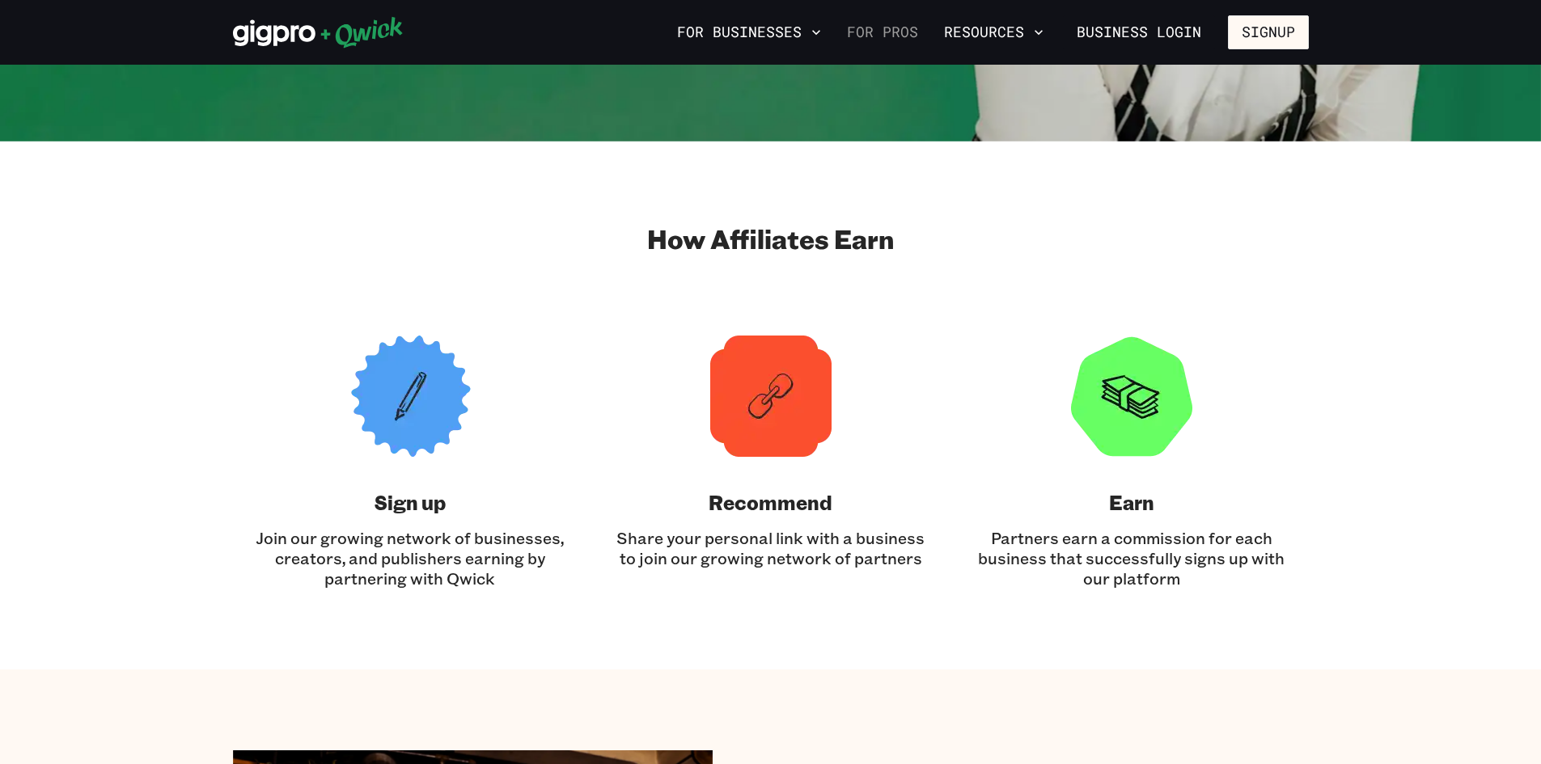
click at [854, 32] on link "For Pros" at bounding box center [882, 33] width 84 height 28
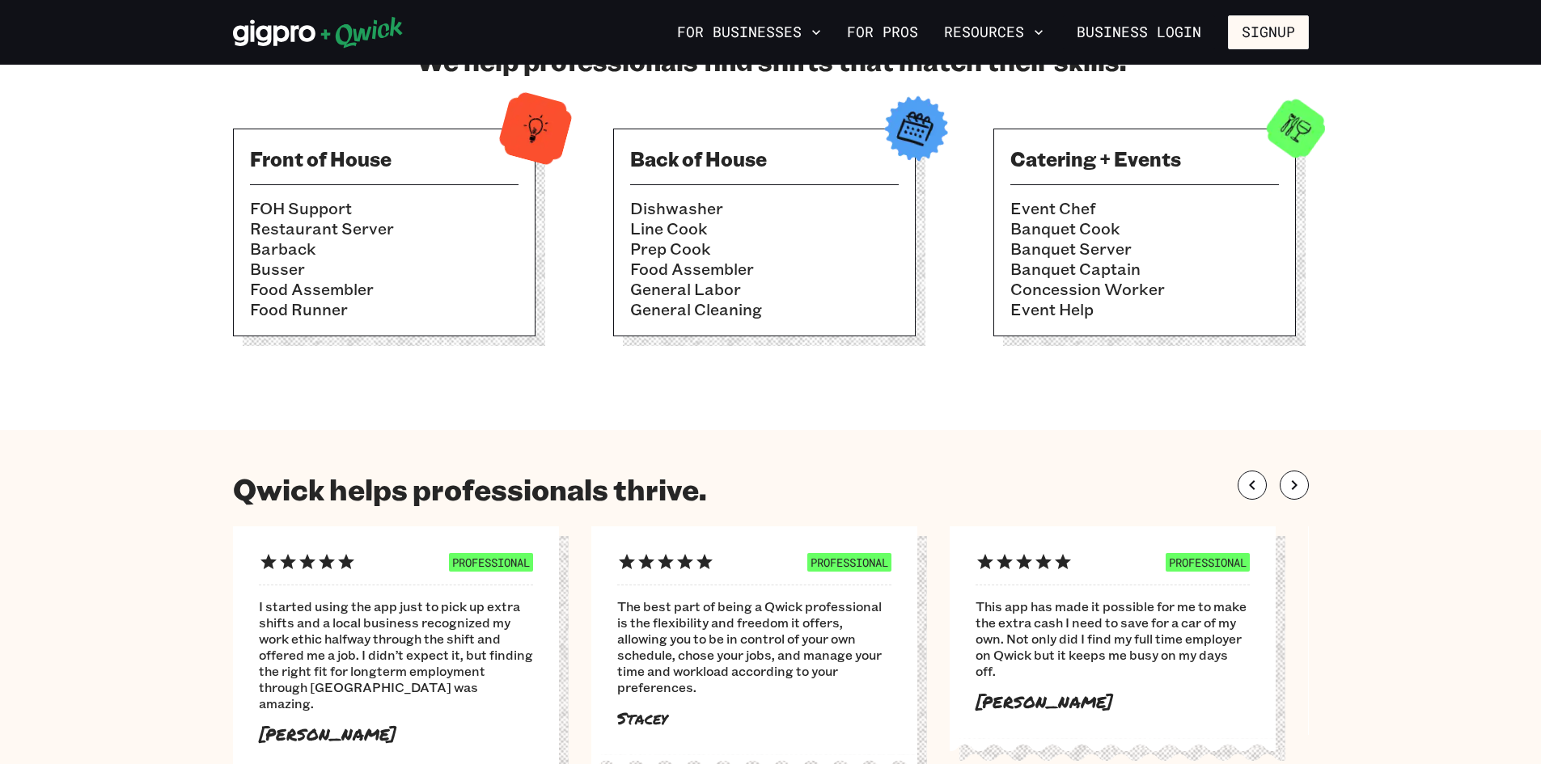
scroll to position [566, 0]
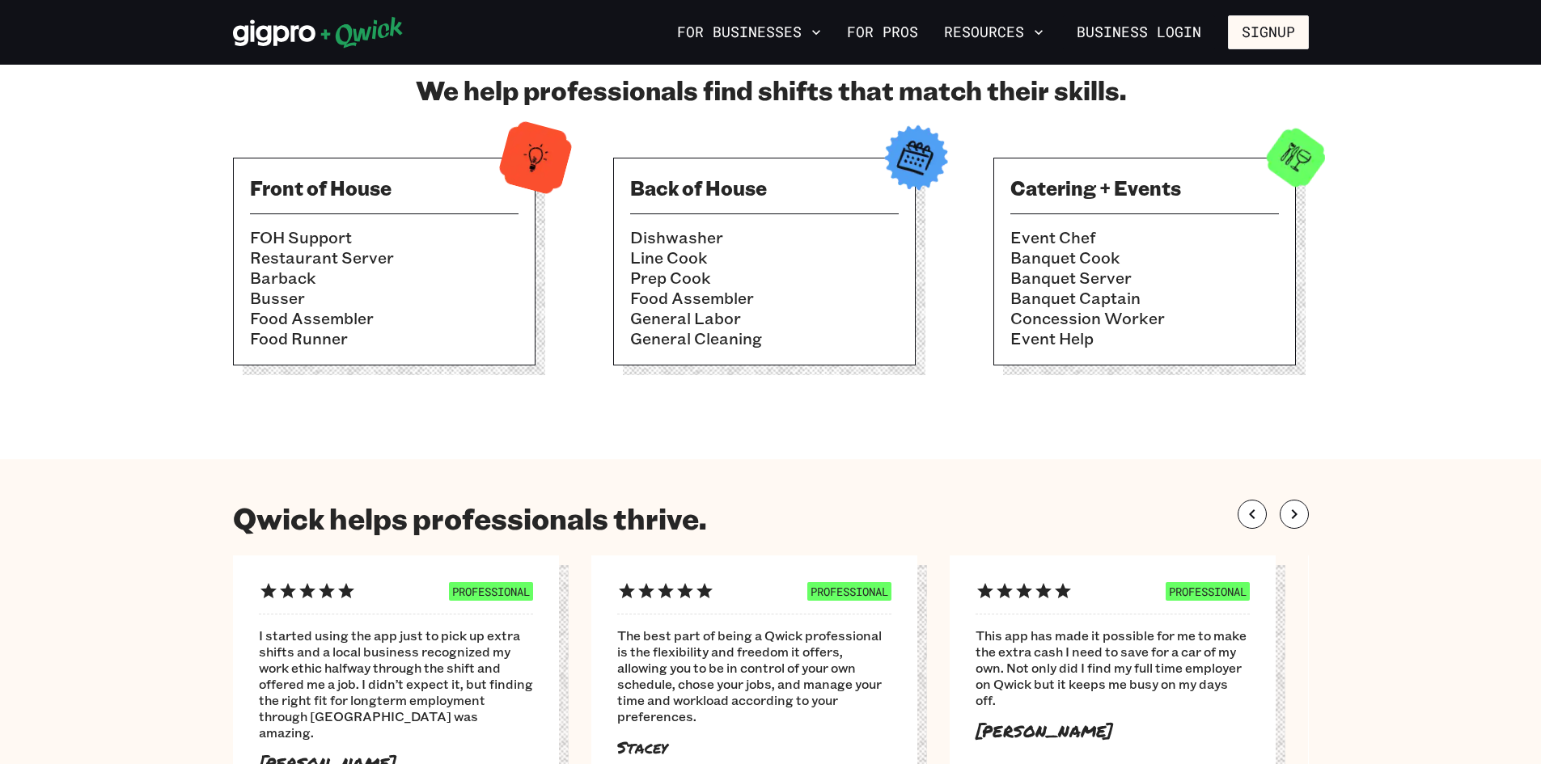
drag, startPoint x: 1103, startPoint y: 212, endPoint x: 1102, endPoint y: 222, distance: 10.6
click at [1103, 218] on div "Catering + Events Event Chef Banquet Cook Banquet Server Banquet Captain Conces…" at bounding box center [1144, 262] width 303 height 208
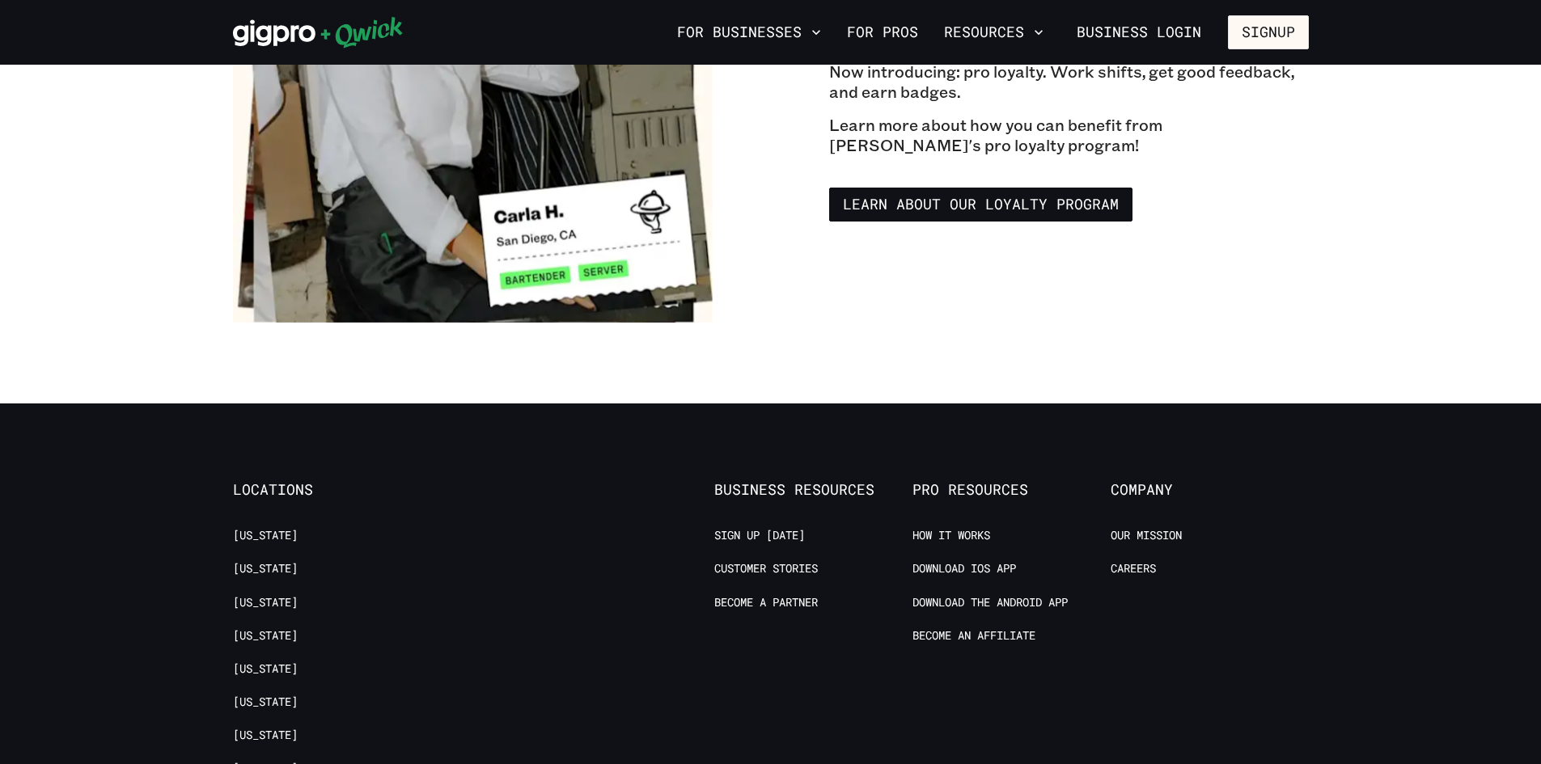
scroll to position [3074, 0]
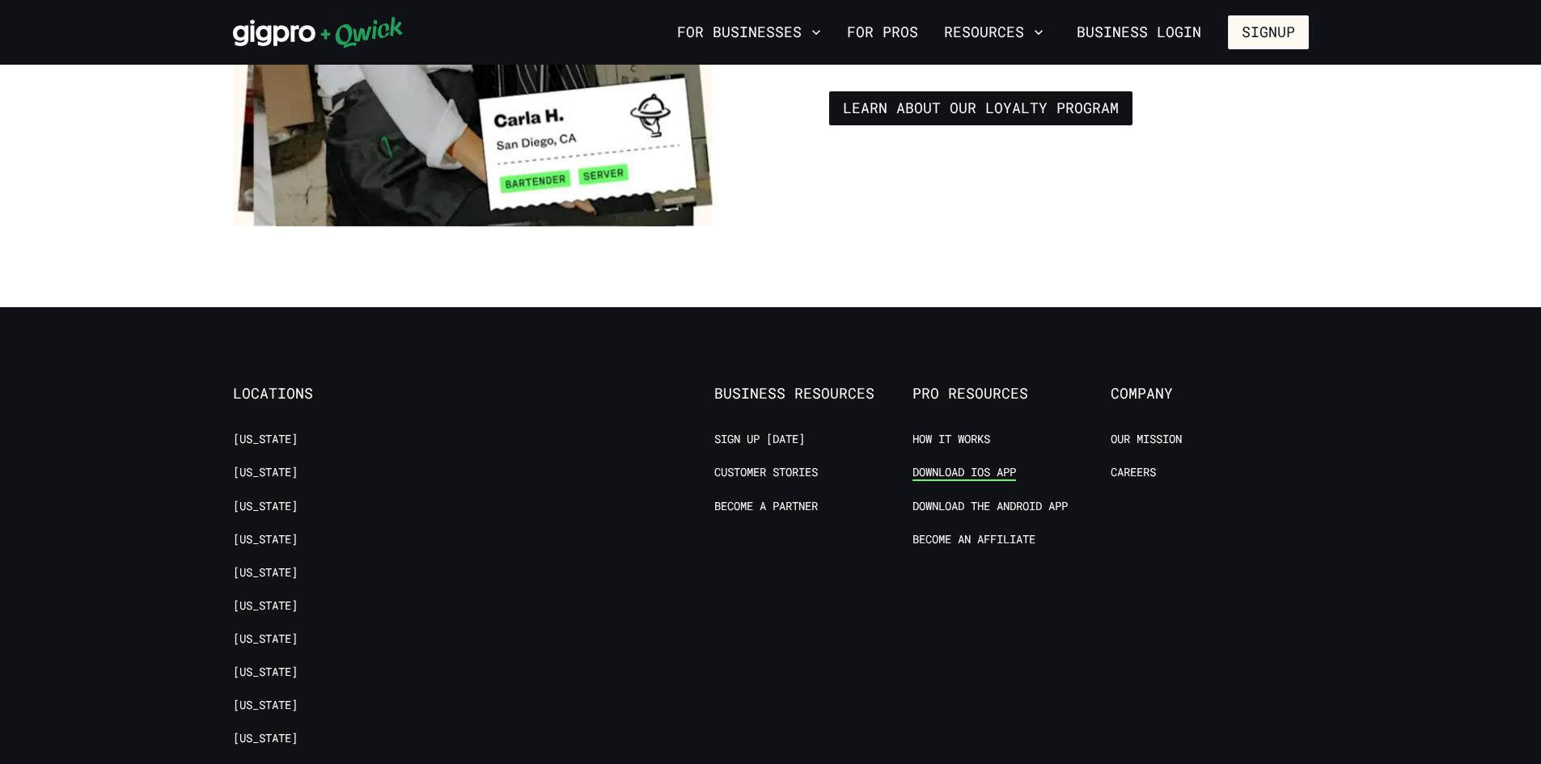
click at [961, 465] on link "Download IOS App" at bounding box center [964, 472] width 104 height 15
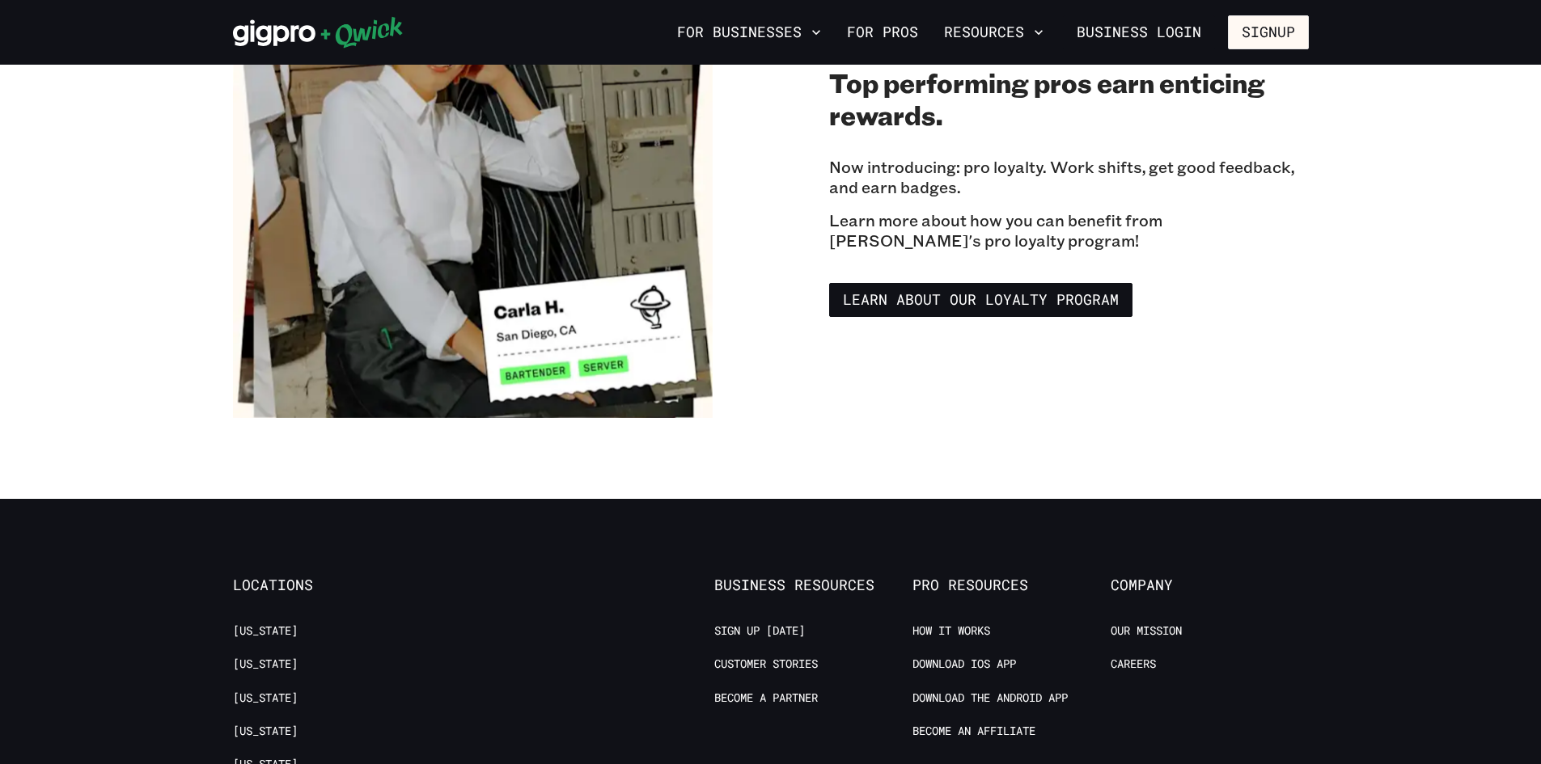
scroll to position [2831, 0]
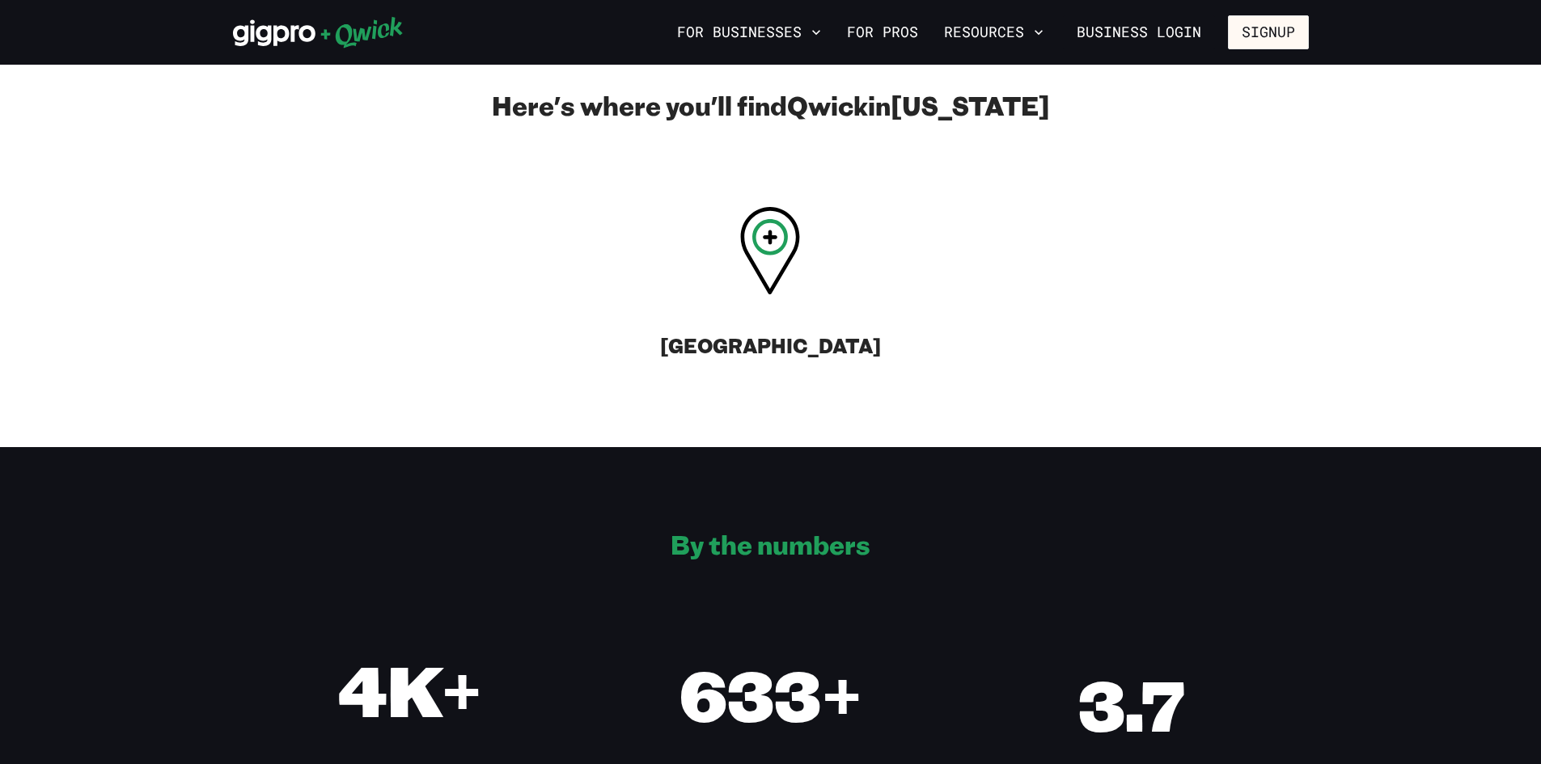
scroll to position [3397, 0]
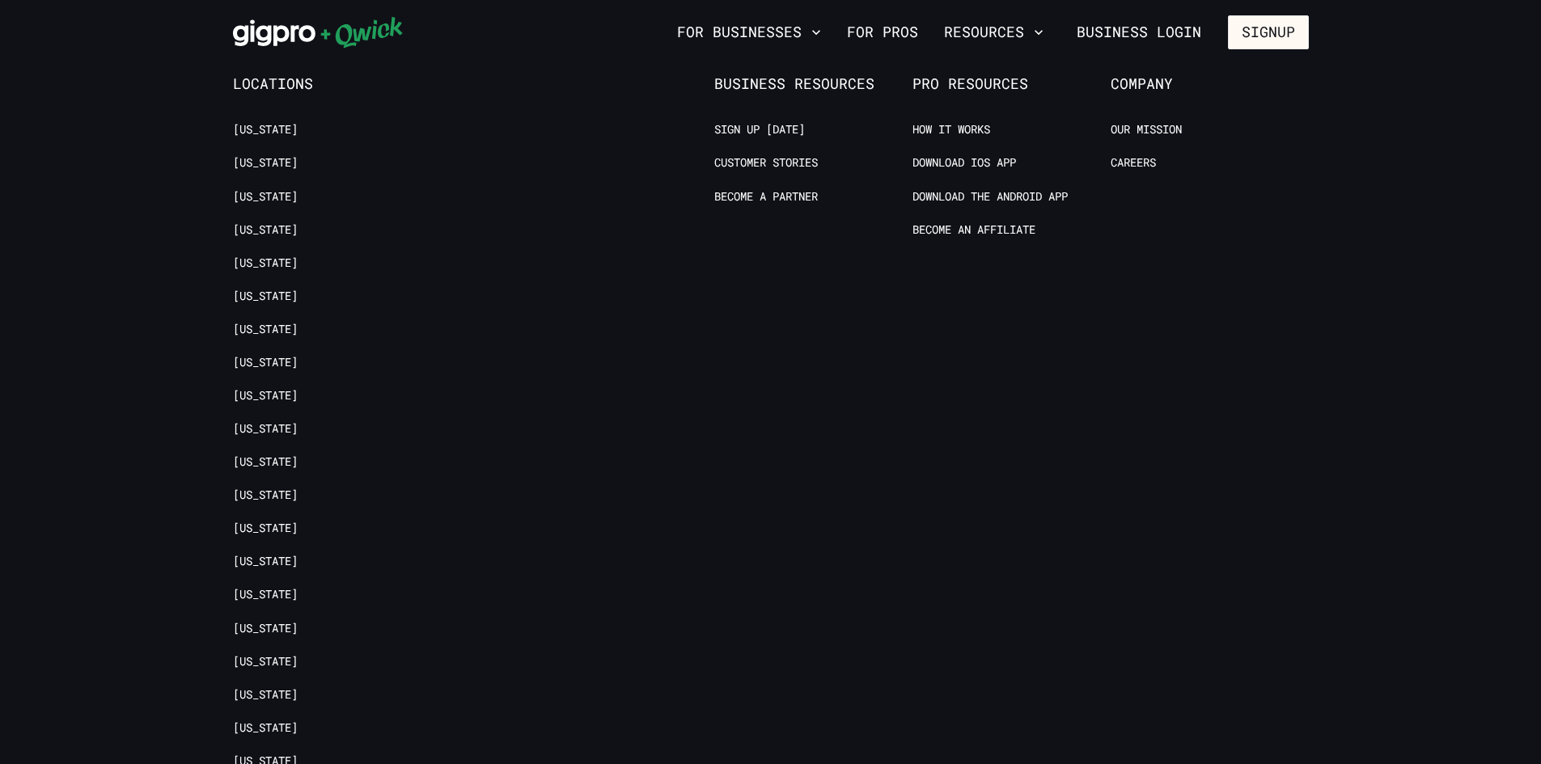
scroll to position [3236, 0]
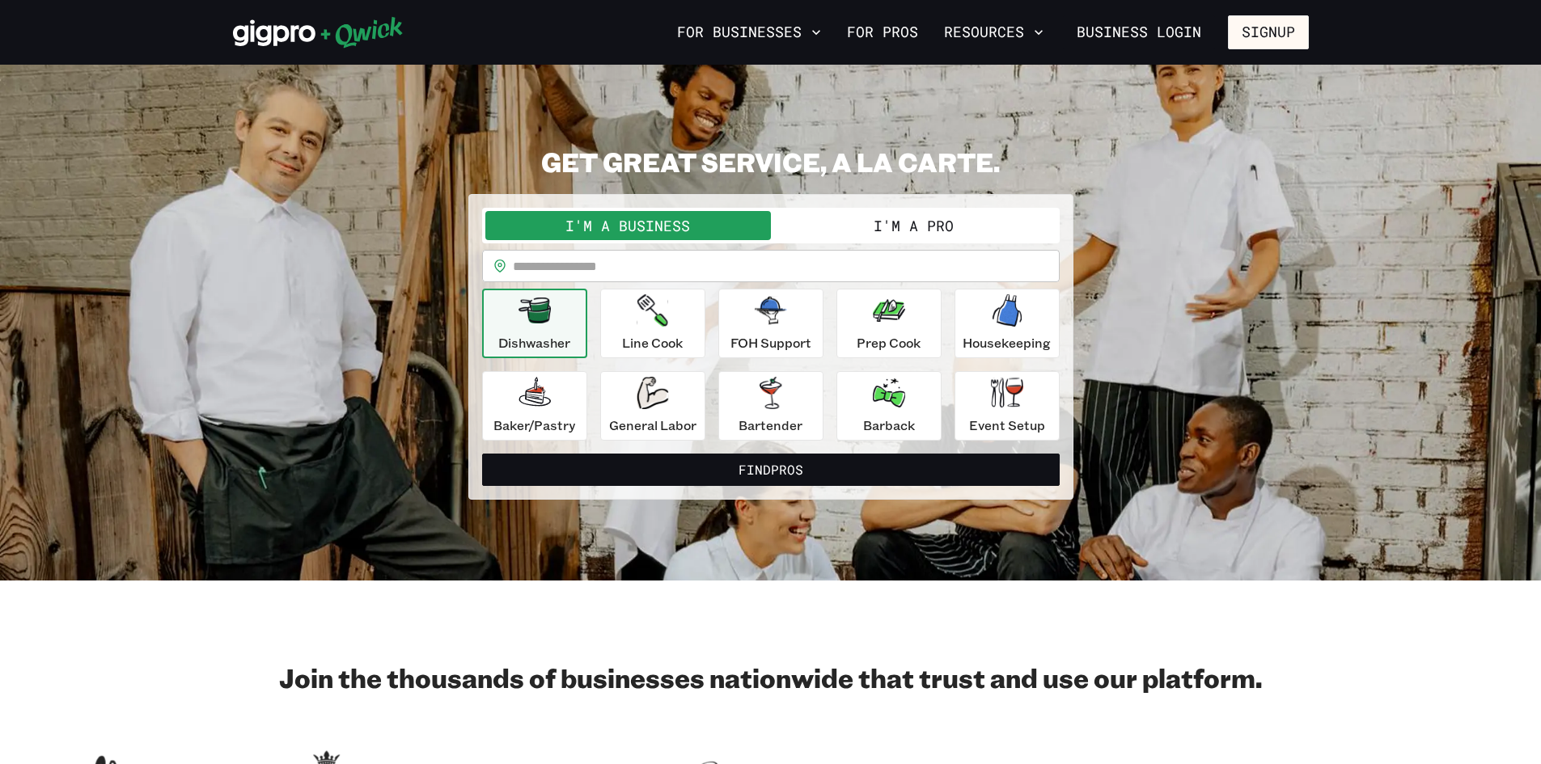
click at [920, 227] on button "I'm a Pro" at bounding box center [914, 225] width 286 height 29
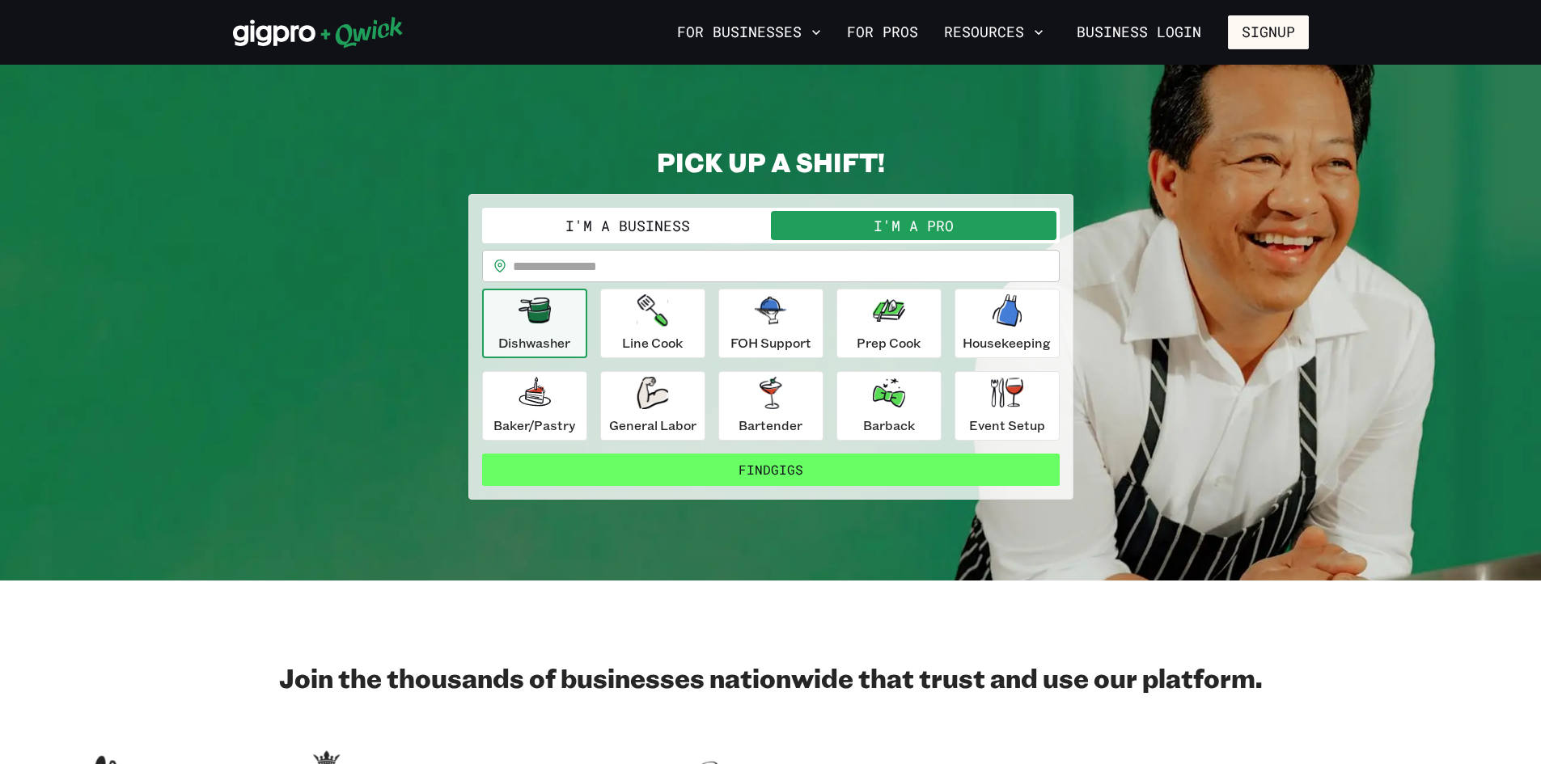
click at [820, 474] on button "Find Gigs" at bounding box center [771, 470] width 578 height 32
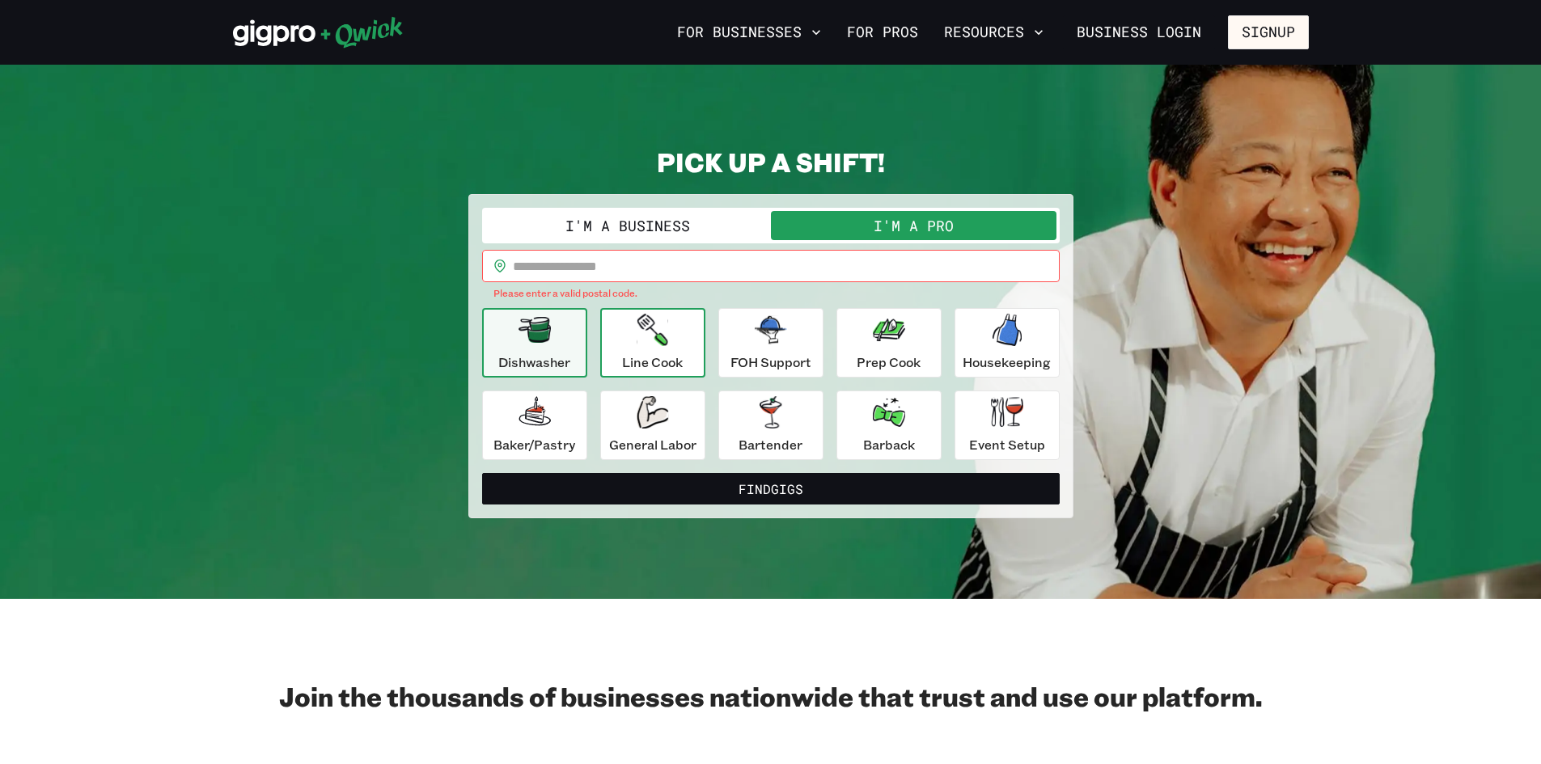
click at [645, 332] on icon "button" at bounding box center [652, 330] width 31 height 32
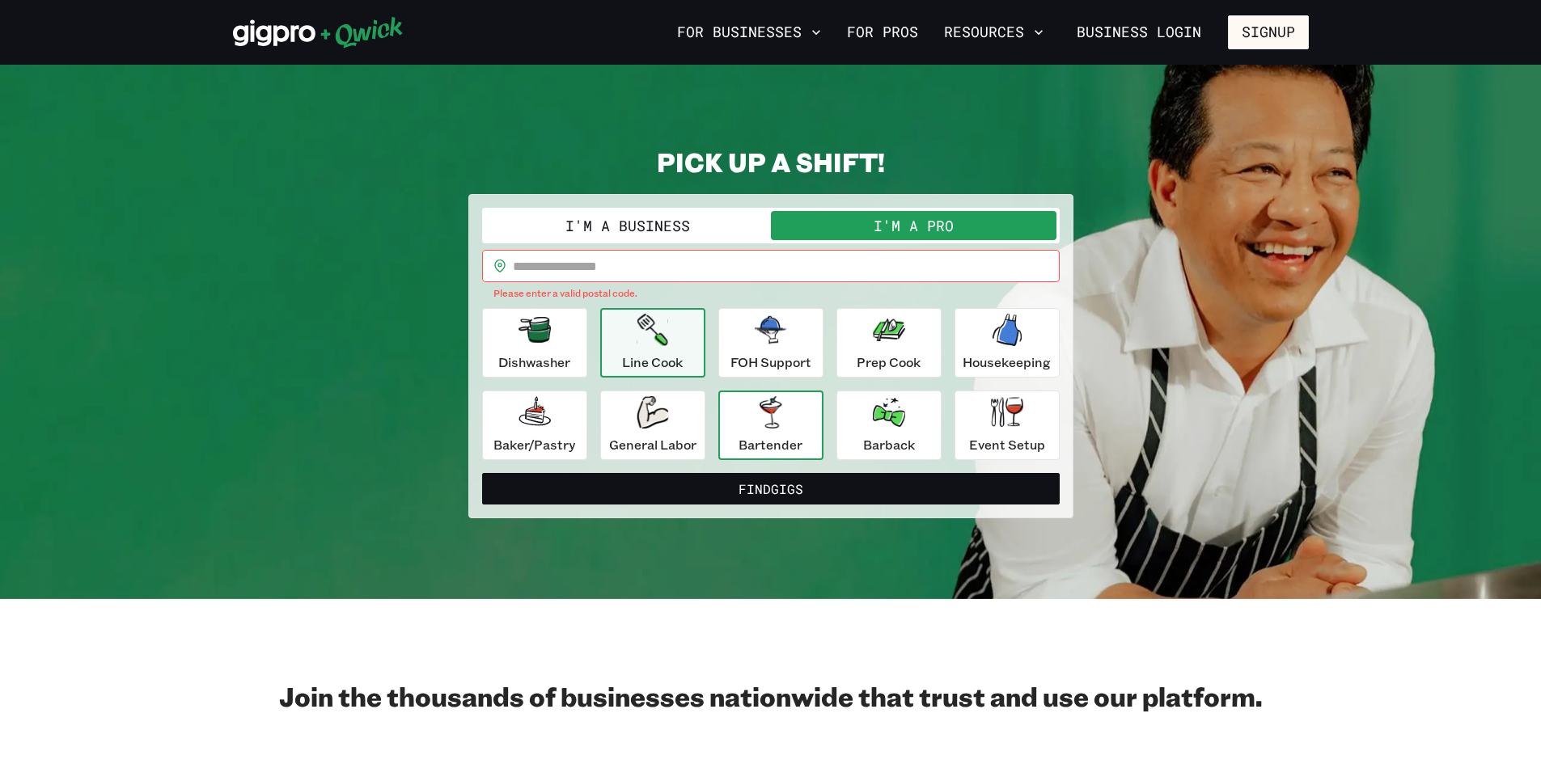
drag, startPoint x: 779, startPoint y: 348, endPoint x: 778, endPoint y: 412, distance: 63.9
click at [777, 354] on div "FOH Support" at bounding box center [770, 343] width 81 height 58
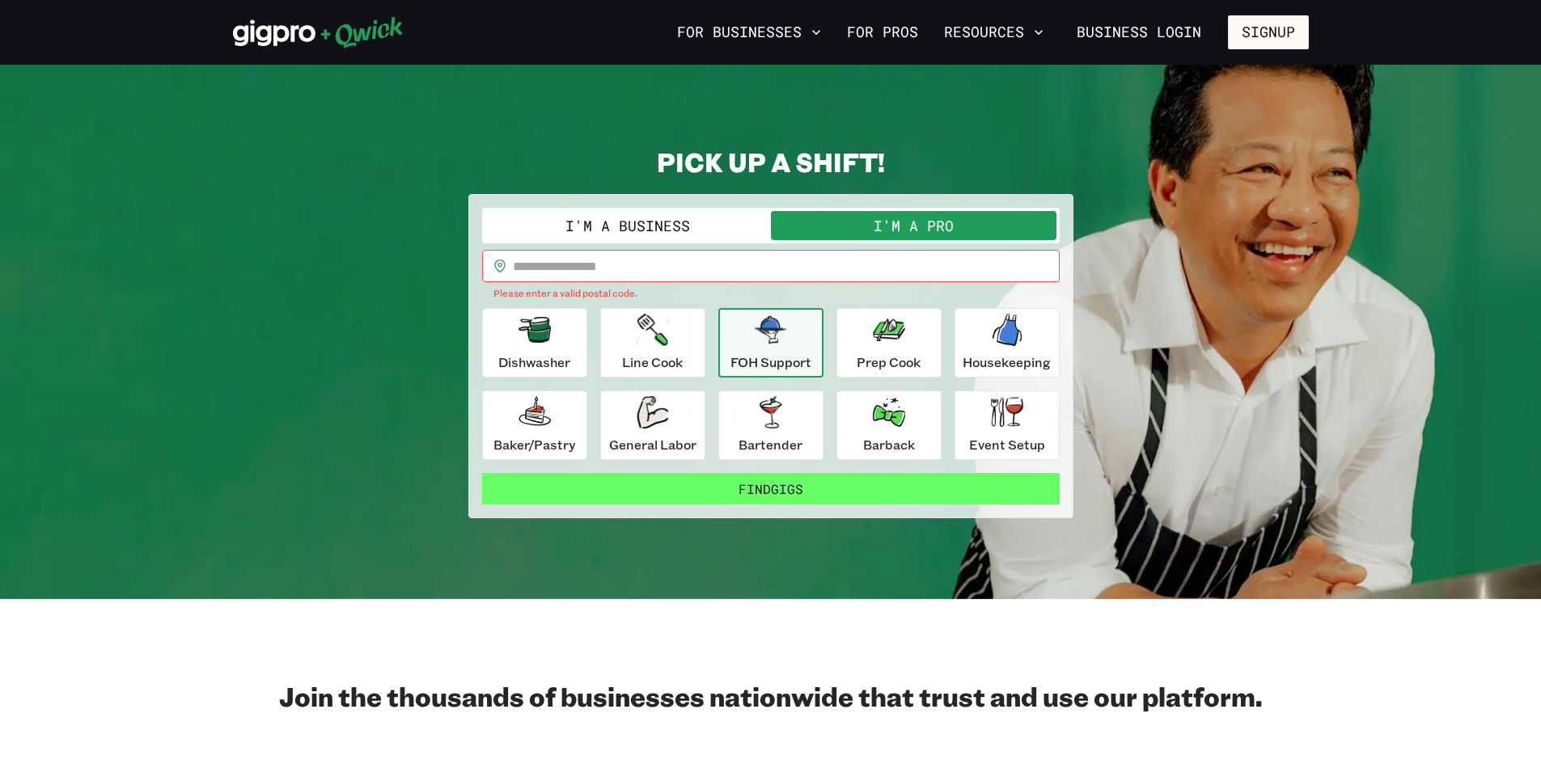
click at [784, 480] on button "Find Gigs" at bounding box center [771, 489] width 578 height 32
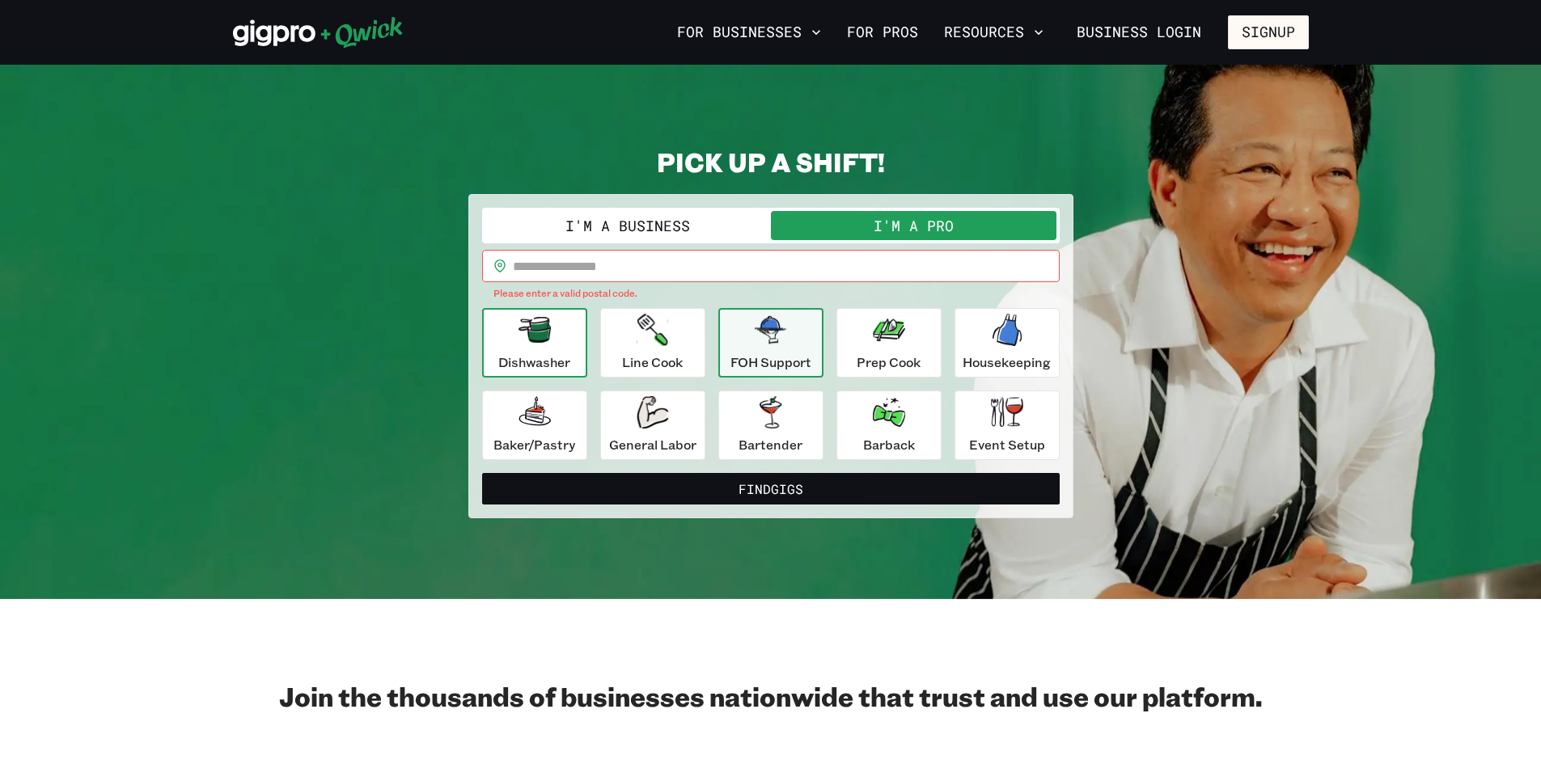
click at [542, 358] on p "Dishwasher" at bounding box center [534, 362] width 72 height 19
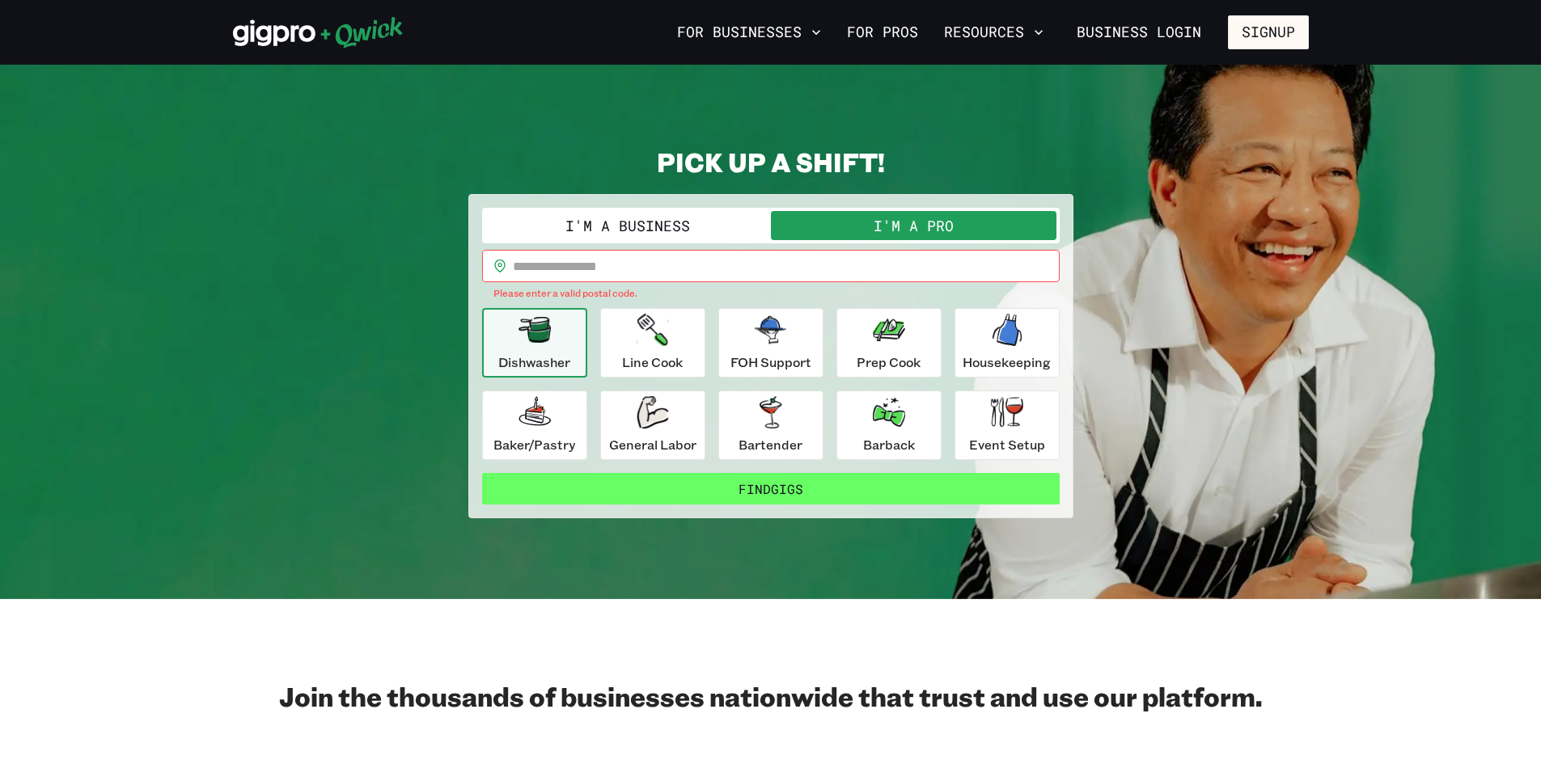
click at [663, 482] on button "Find Gigs" at bounding box center [771, 489] width 578 height 32
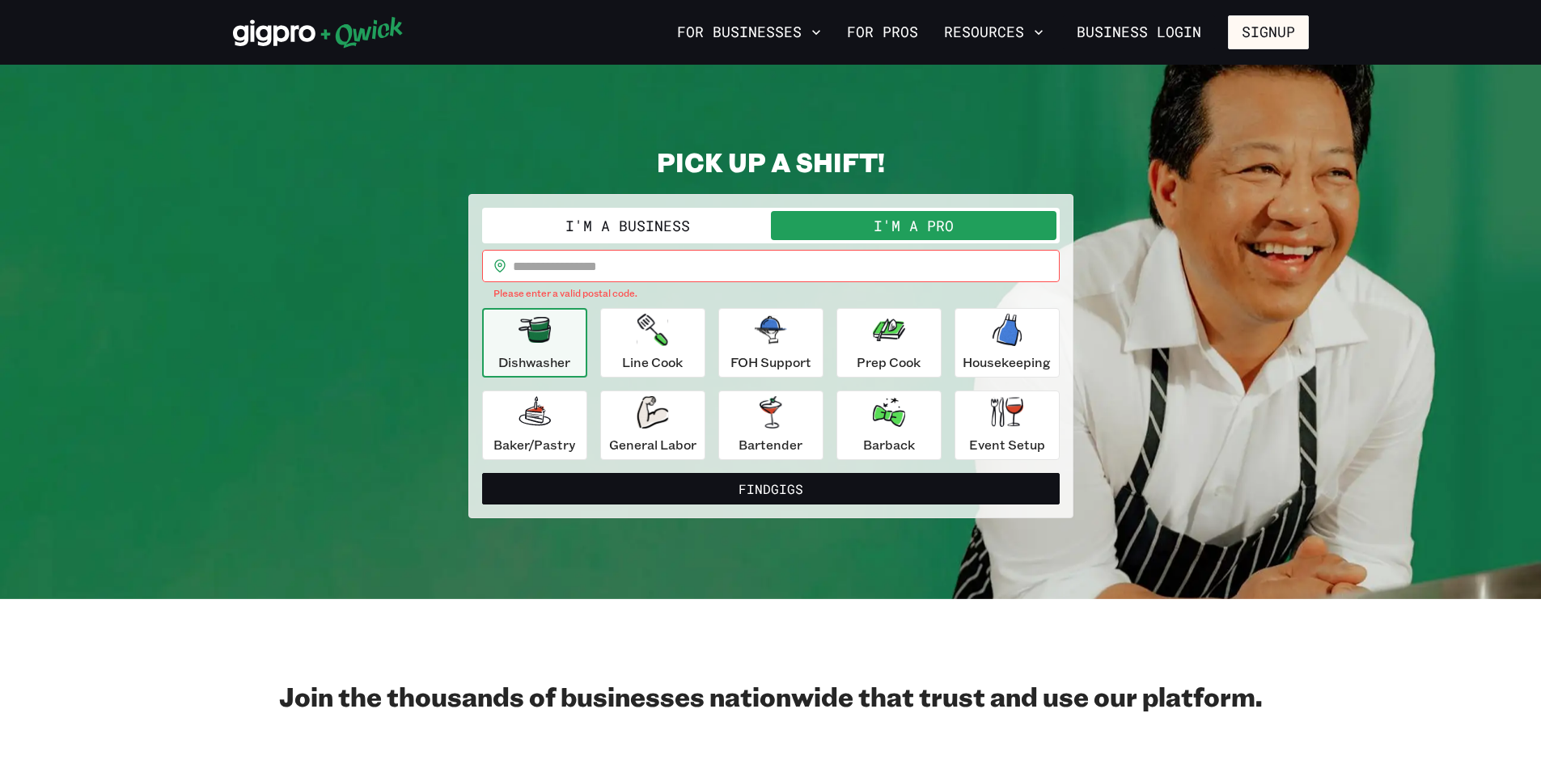
click at [694, 260] on input "text" at bounding box center [786, 266] width 547 height 32
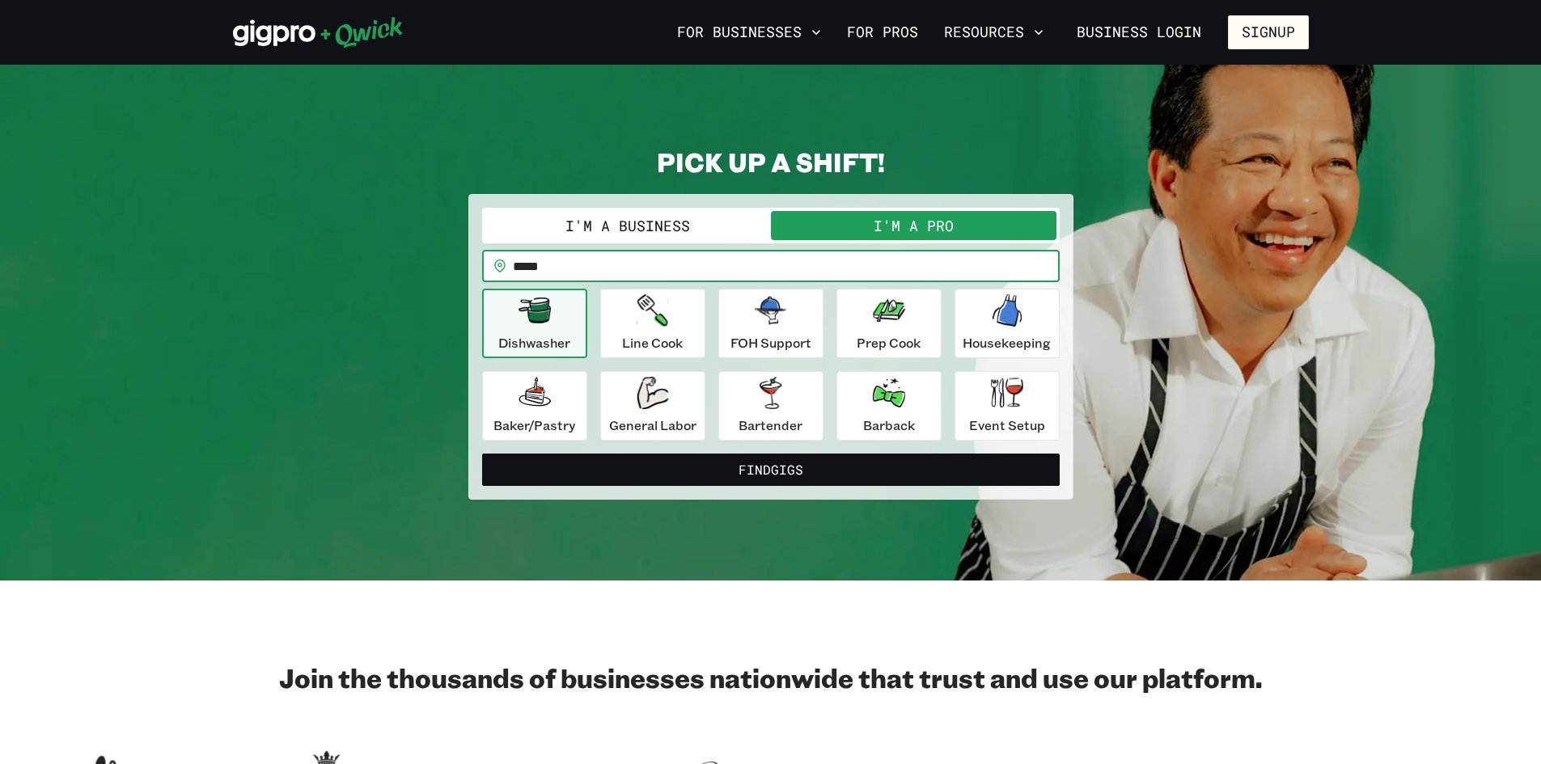
type input "*****"
click at [482, 454] on button "Find Gigs" at bounding box center [771, 470] width 578 height 32
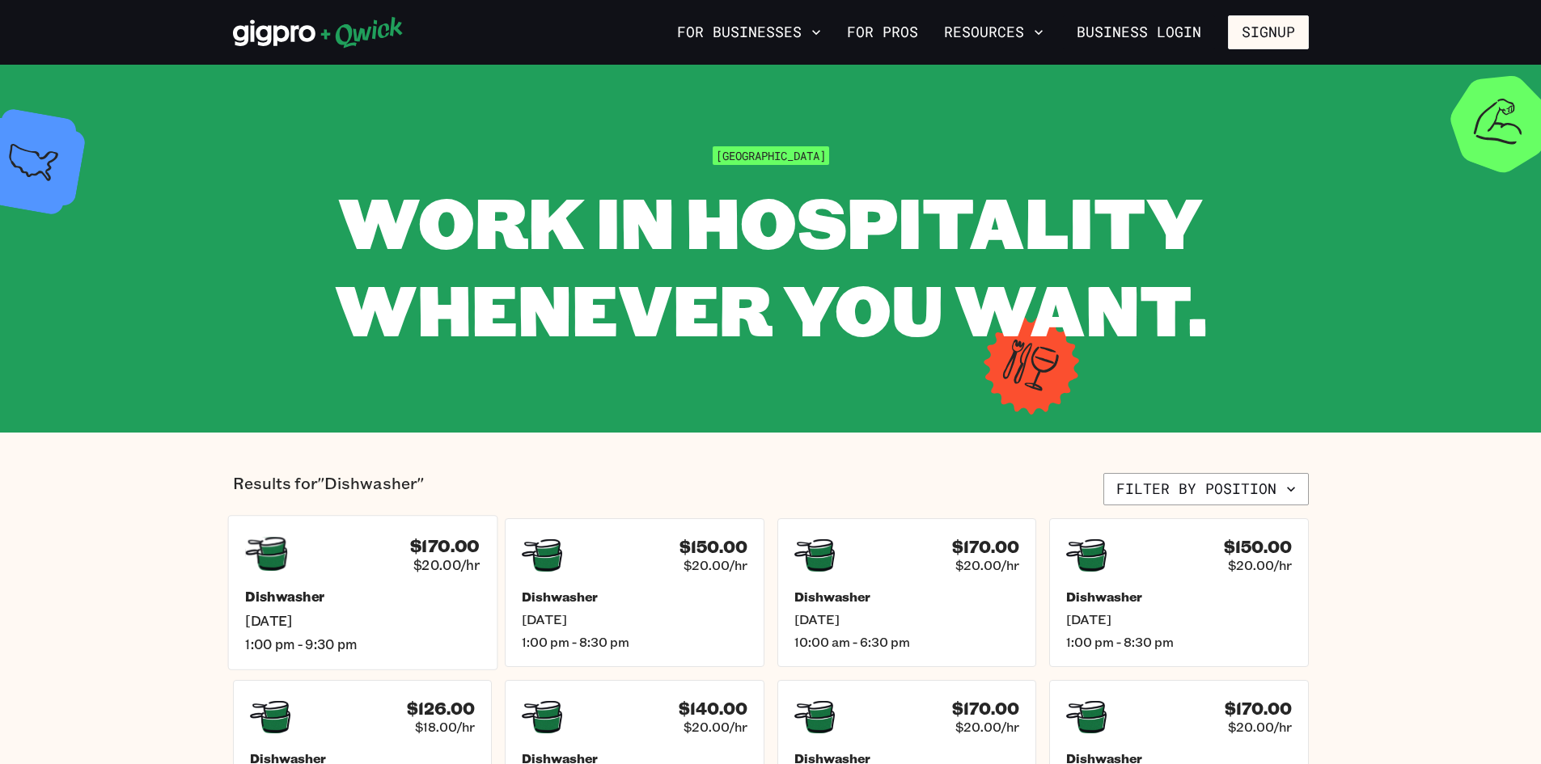
click at [306, 610] on div "Dishwasher Thu, Sep 11 1:00 pm - 9:30 pm" at bounding box center [362, 621] width 235 height 64
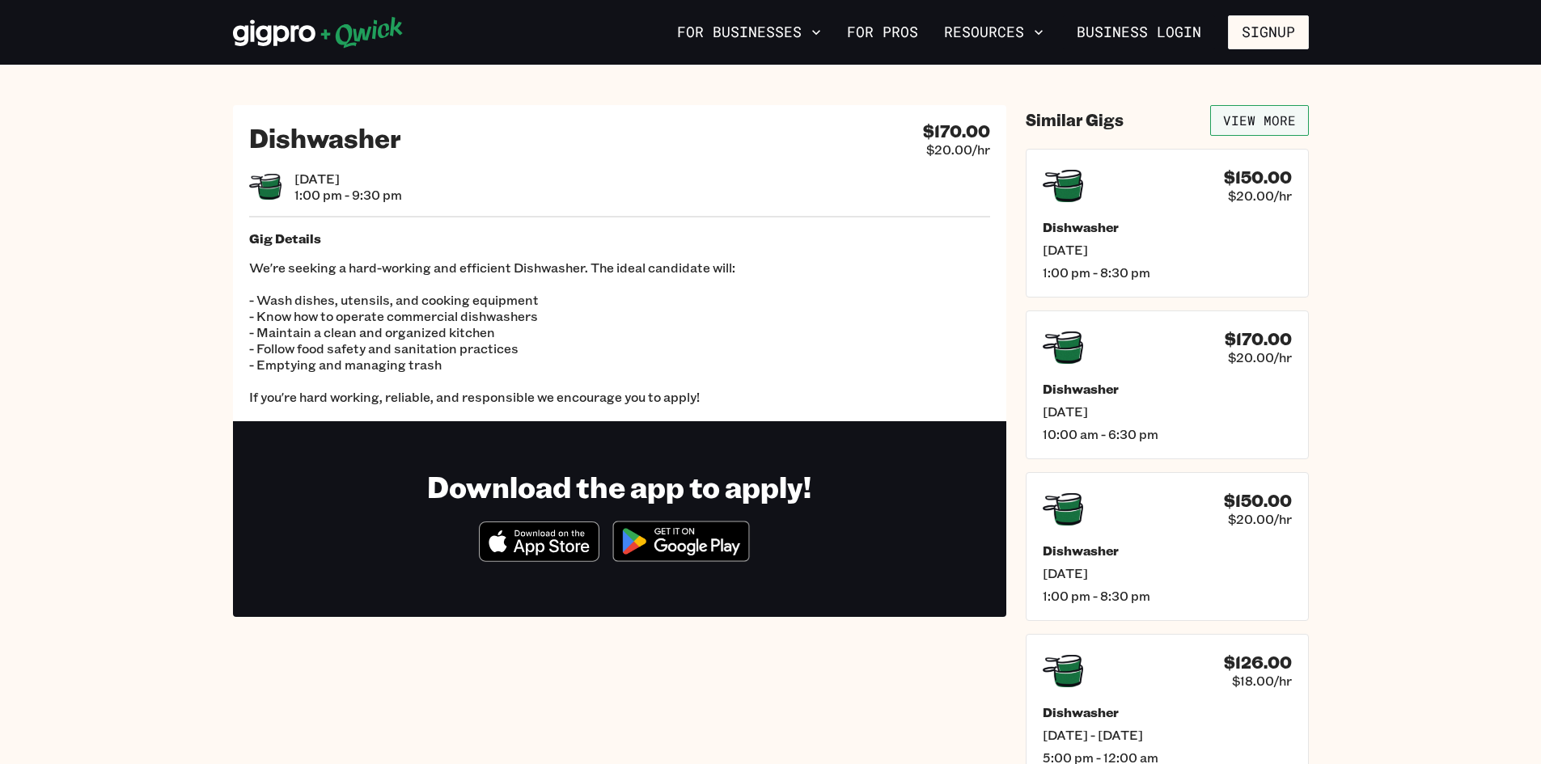
click at [1262, 112] on link "View More" at bounding box center [1259, 120] width 99 height 31
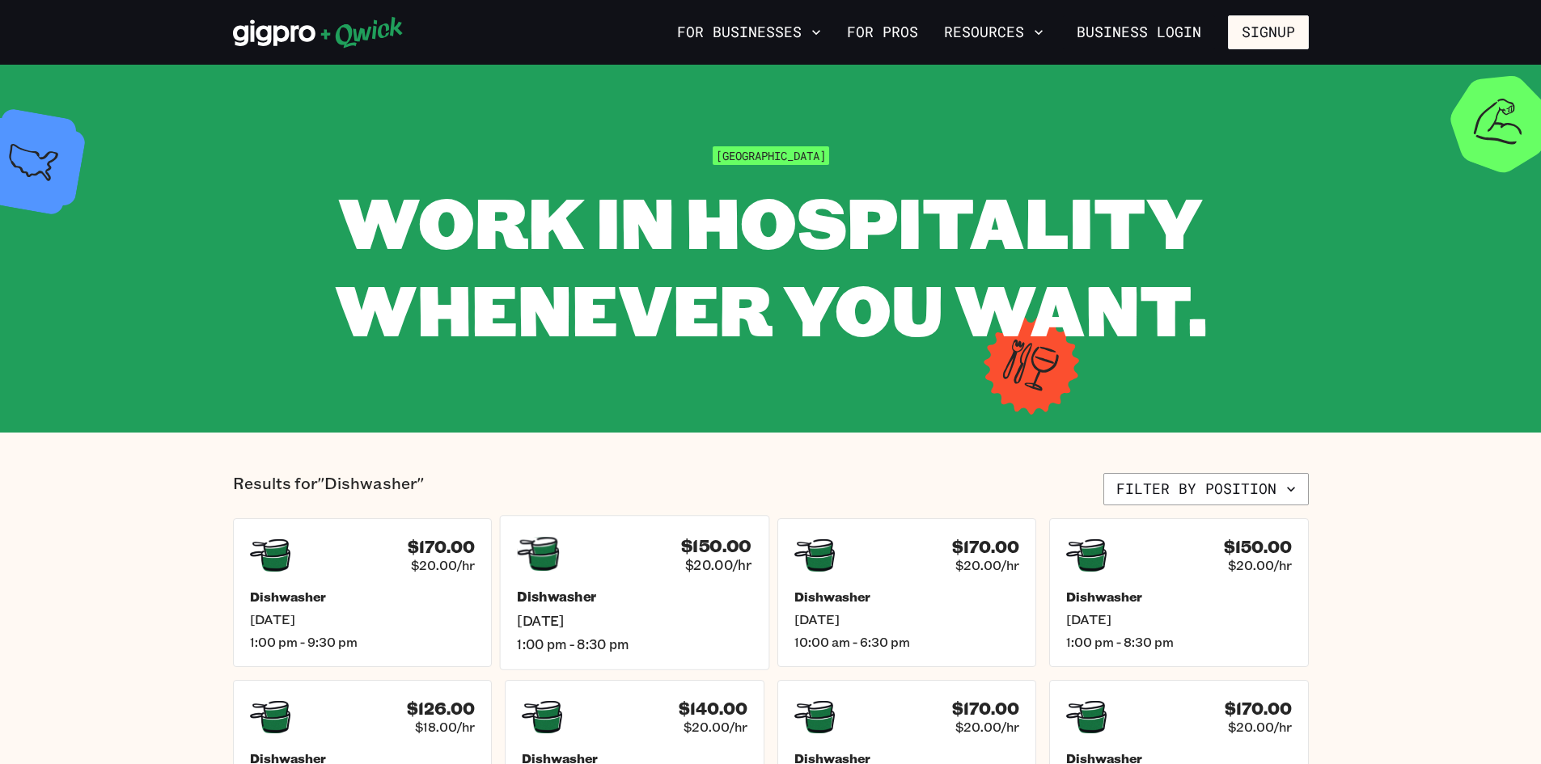
click at [637, 669] on div "$150.00 $20.00/hr Dishwasher Thu, Sep 11 1:00 pm - 8:30 pm" at bounding box center [634, 592] width 269 height 154
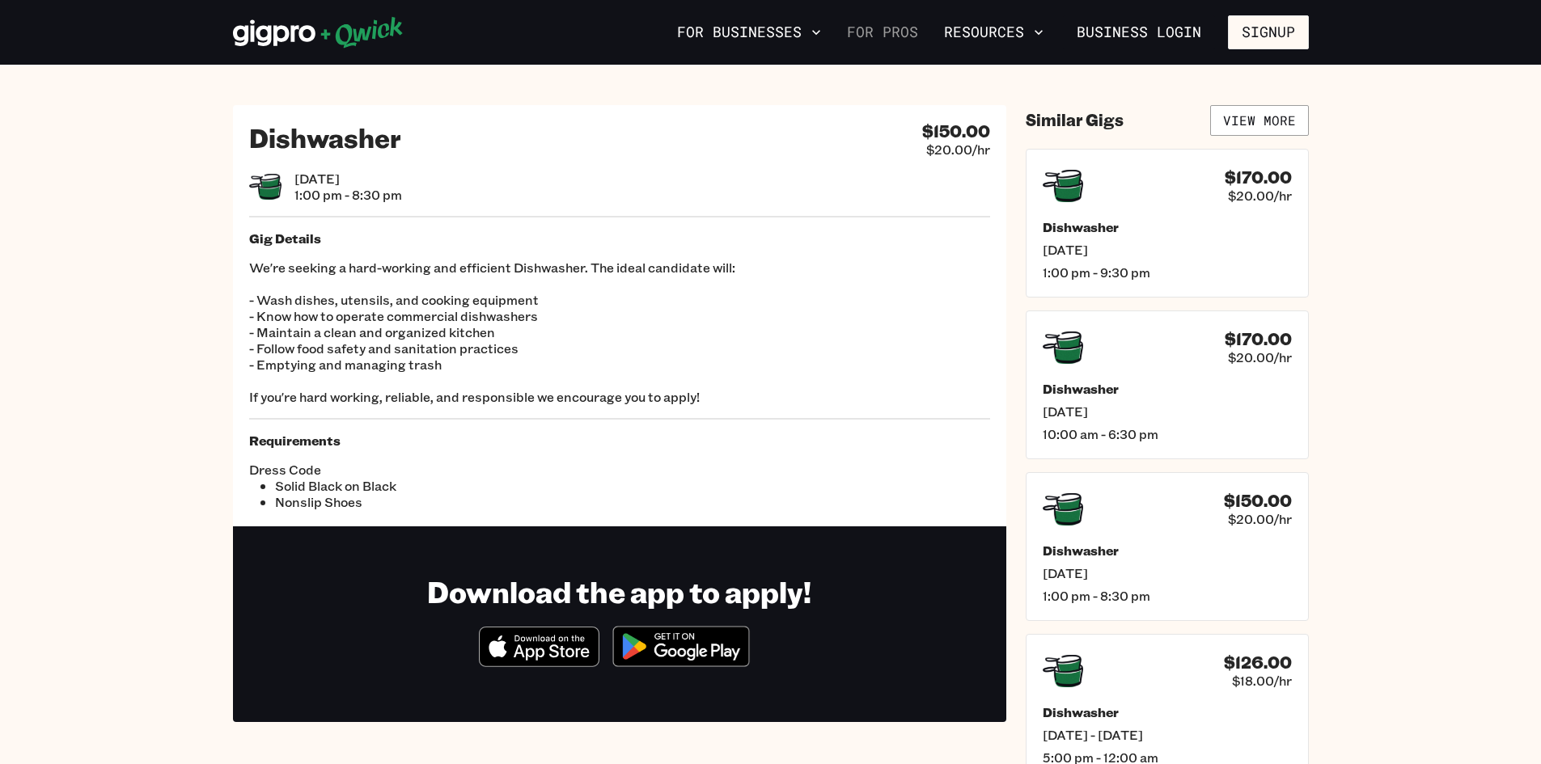
click at [862, 29] on link "For Pros" at bounding box center [882, 33] width 84 height 28
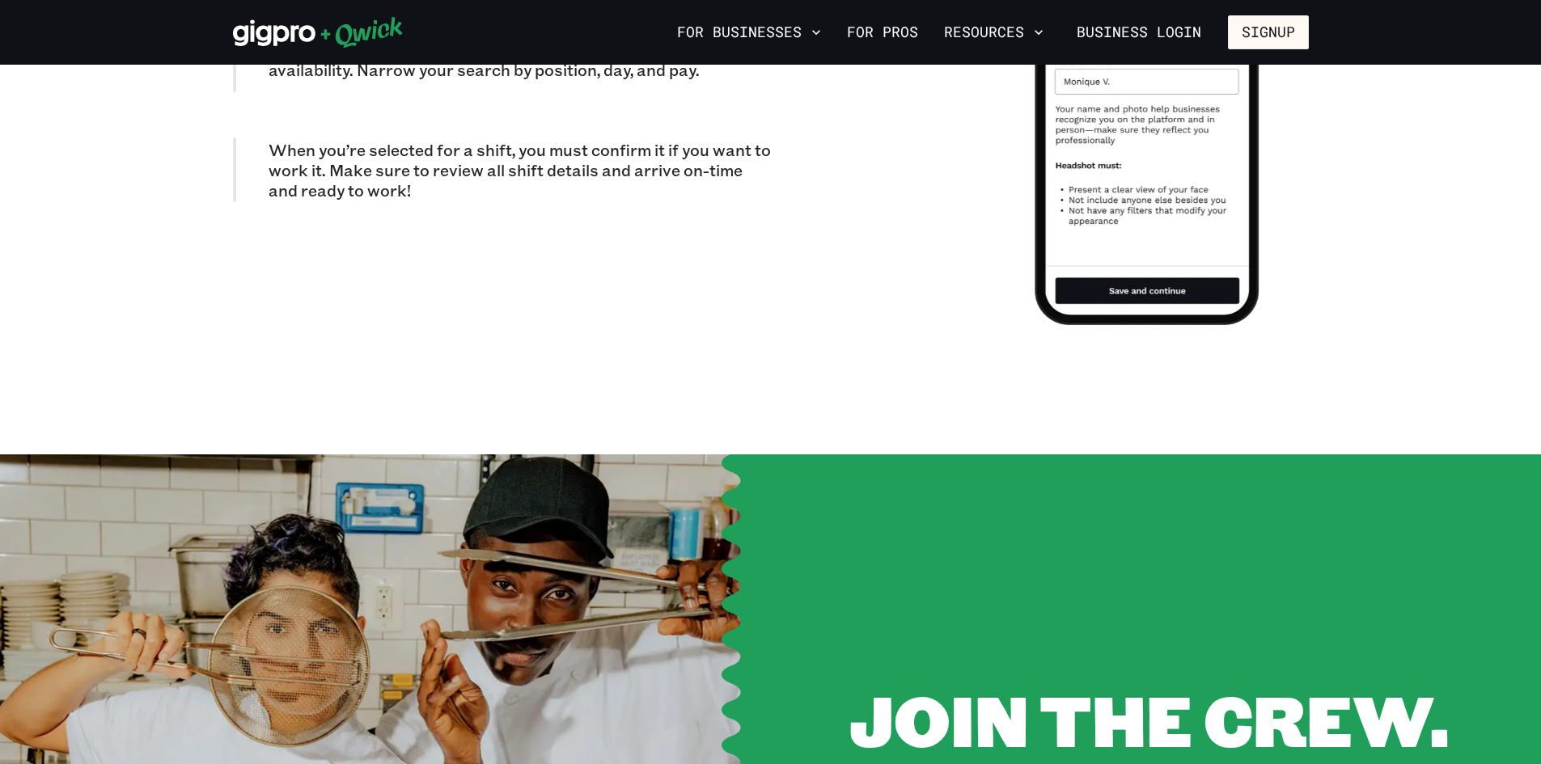
scroll to position [1860, 0]
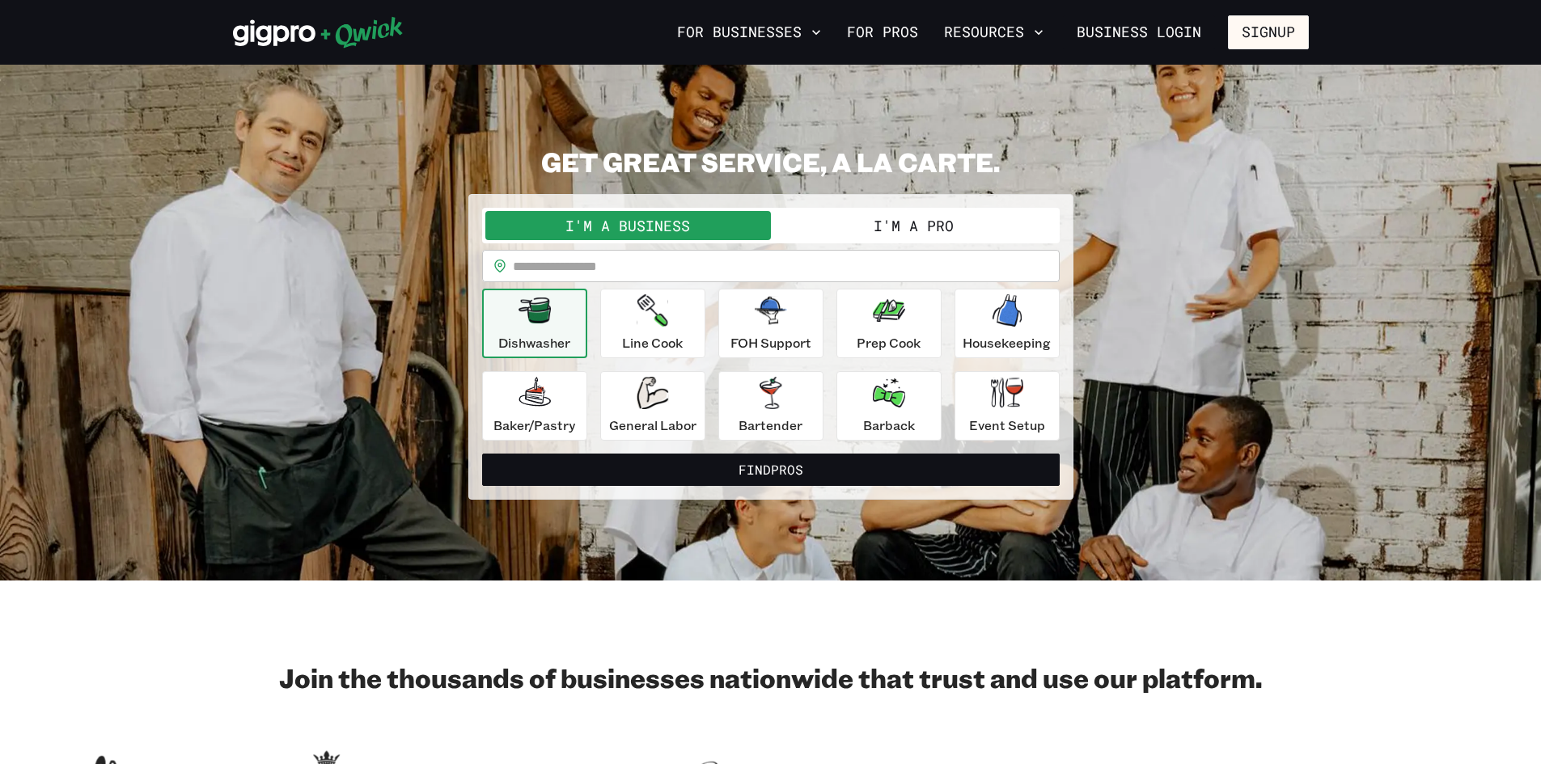
drag, startPoint x: 815, startPoint y: 214, endPoint x: 798, endPoint y: 250, distance: 40.5
click at [812, 226] on button "I'm a Pro" at bounding box center [914, 225] width 286 height 29
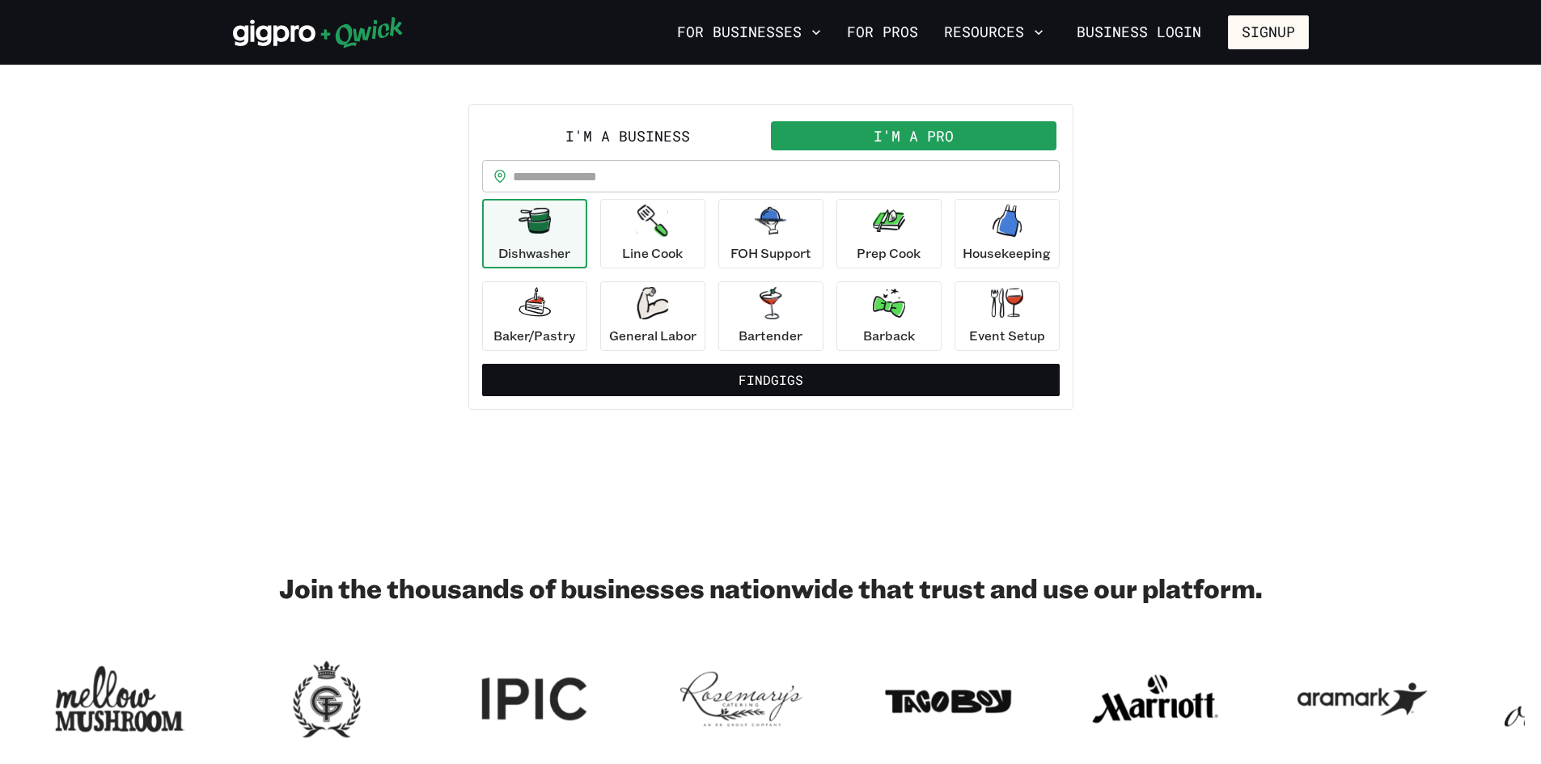
scroll to position [324, 0]
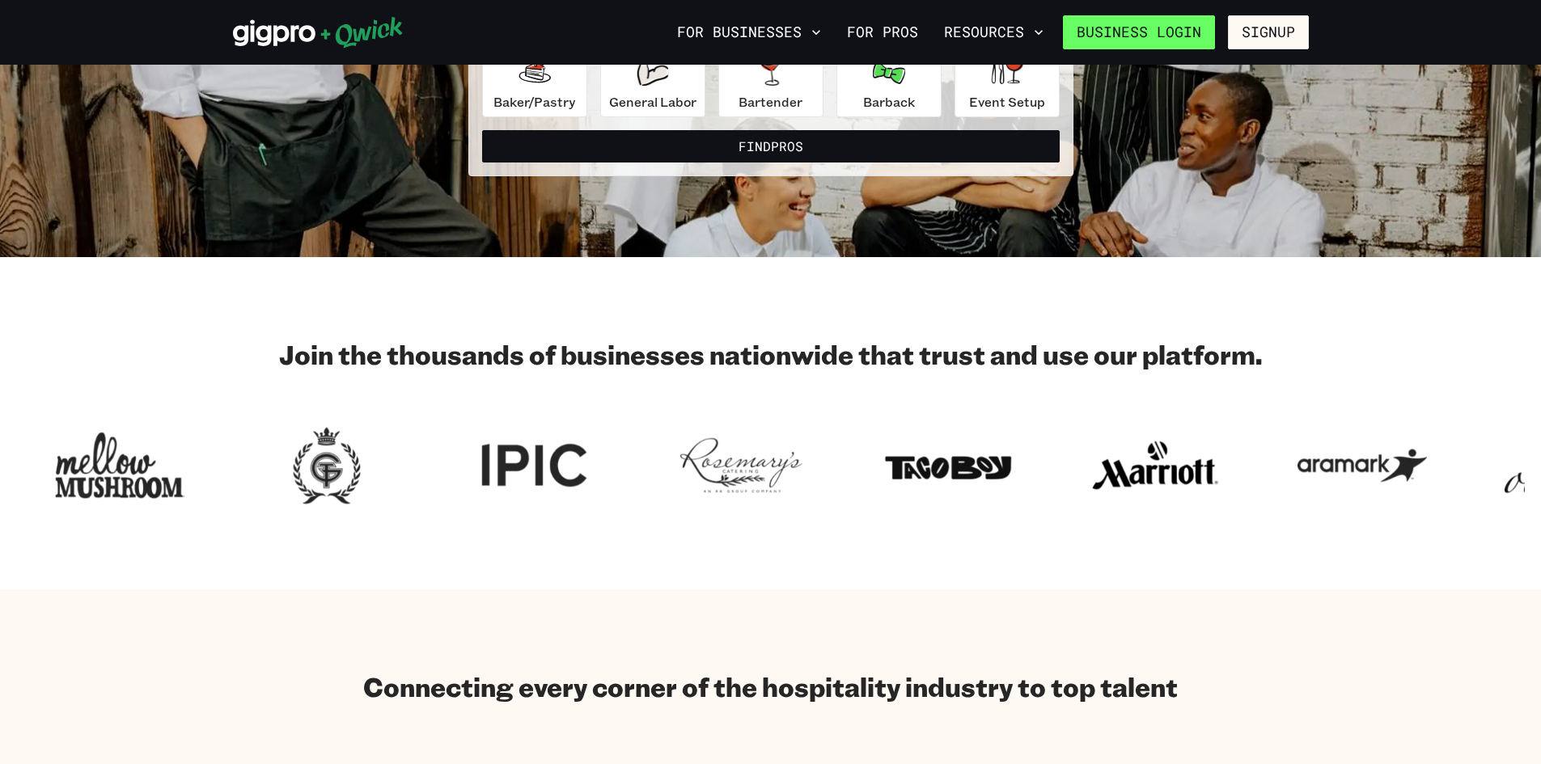
click at [1166, 49] on link "Business Login" at bounding box center [1139, 32] width 152 height 34
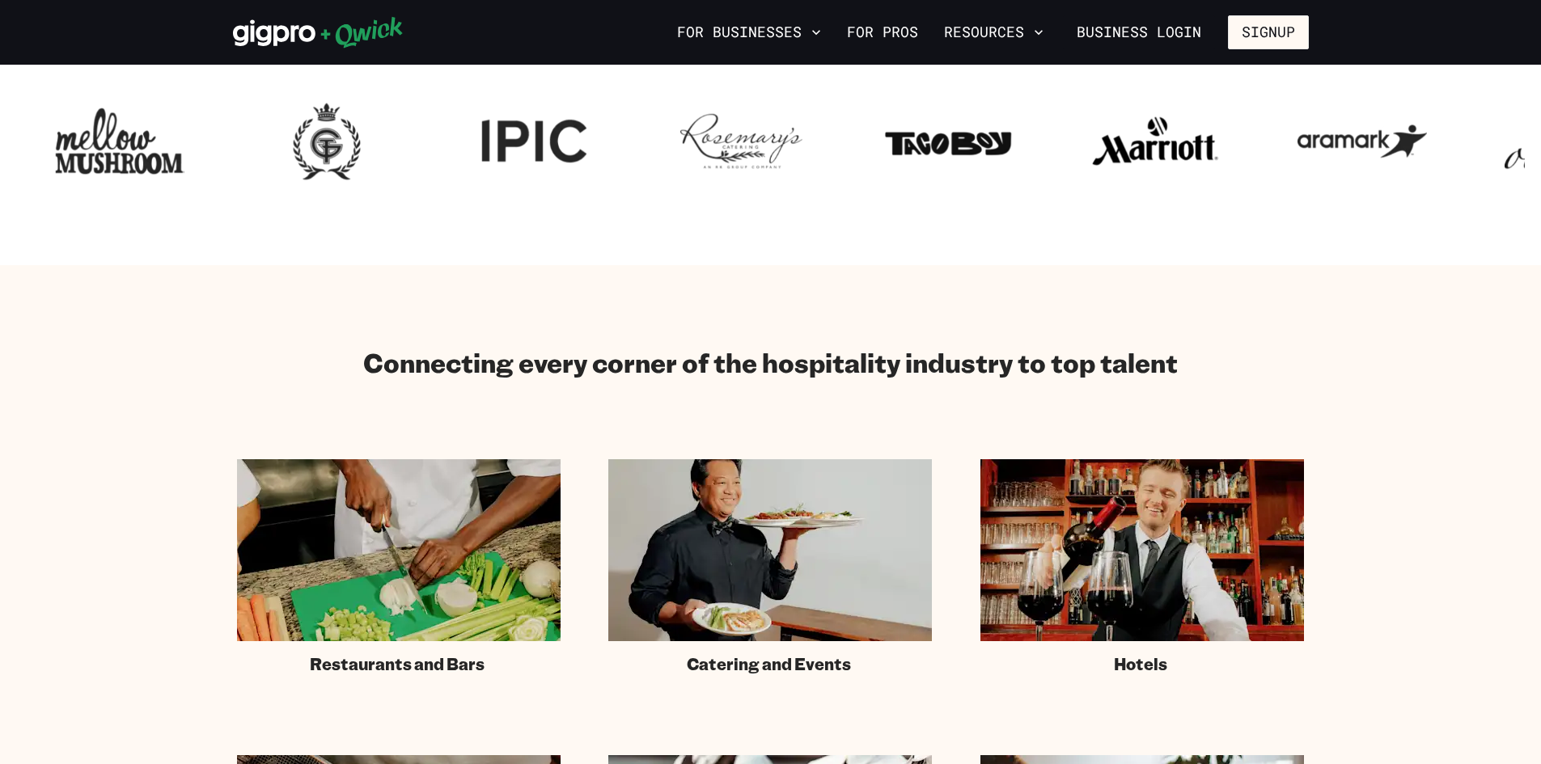
scroll to position [809, 0]
